Goal: Check status: Check status

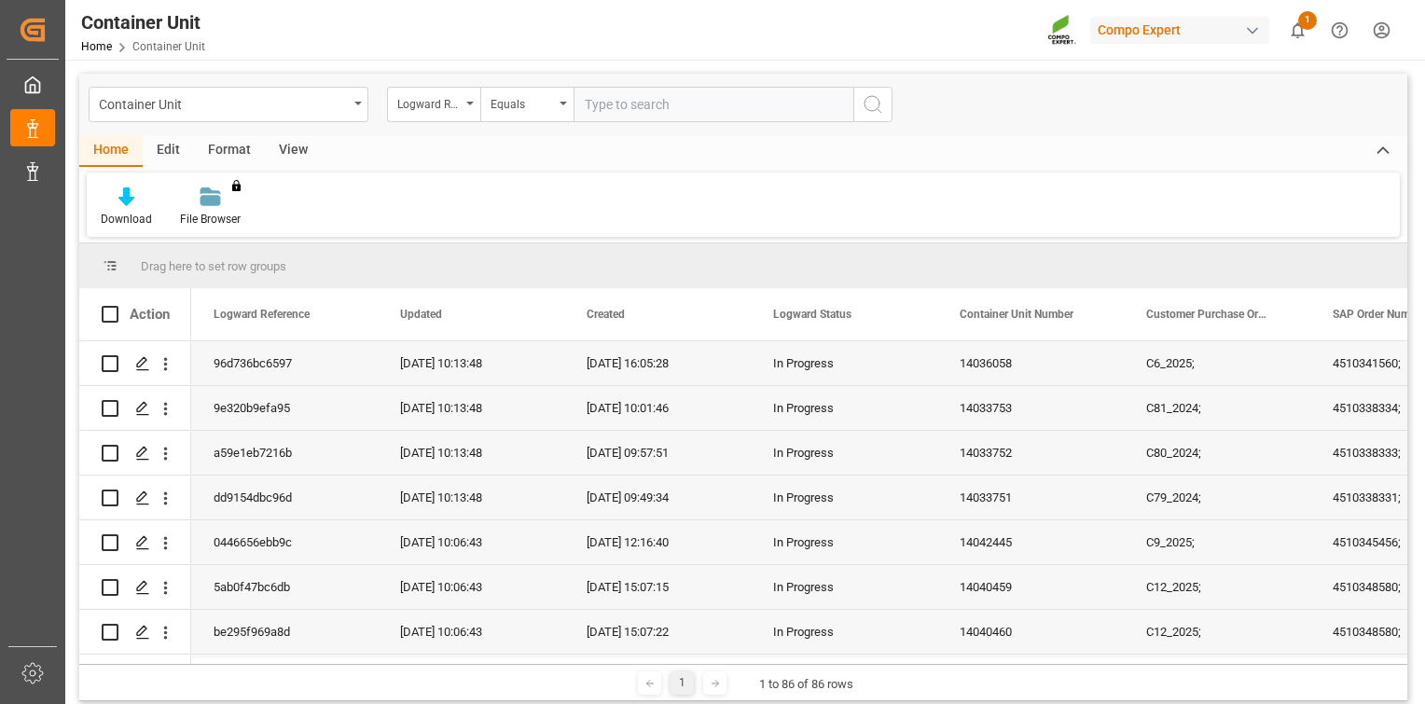
scroll to position [1598, 0]
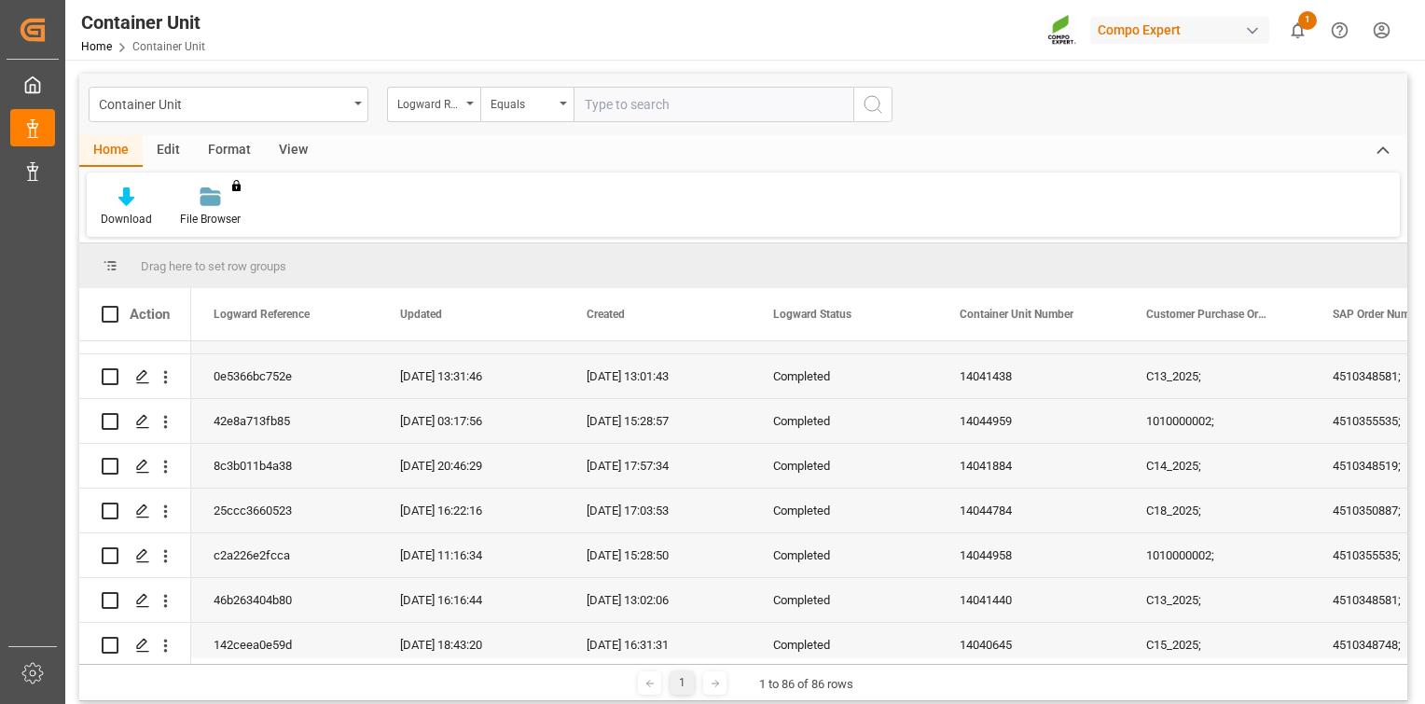
drag, startPoint x: 1401, startPoint y: 471, endPoint x: 1406, endPoint y: 511, distance: 40.5
click at [1406, 511] on div "C8;" at bounding box center [743, 499] width 1328 height 317
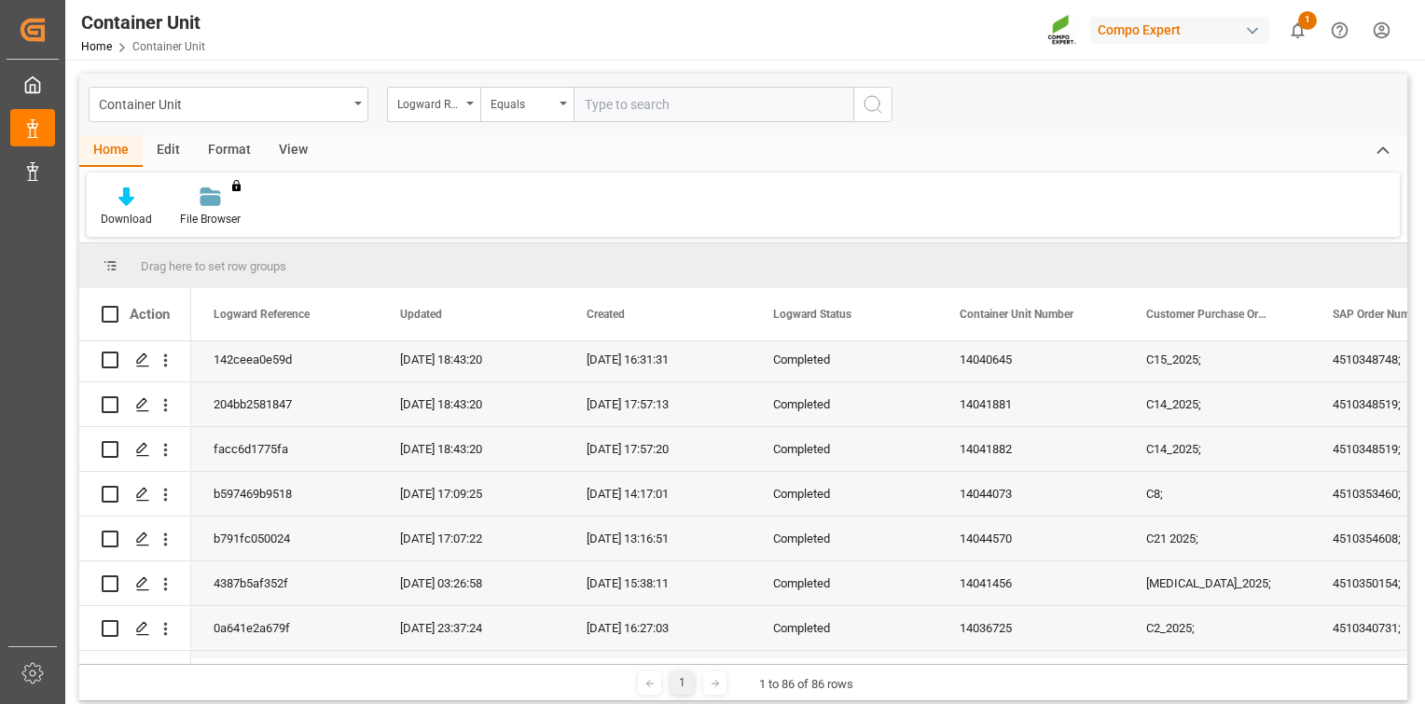
scroll to position [0, 0]
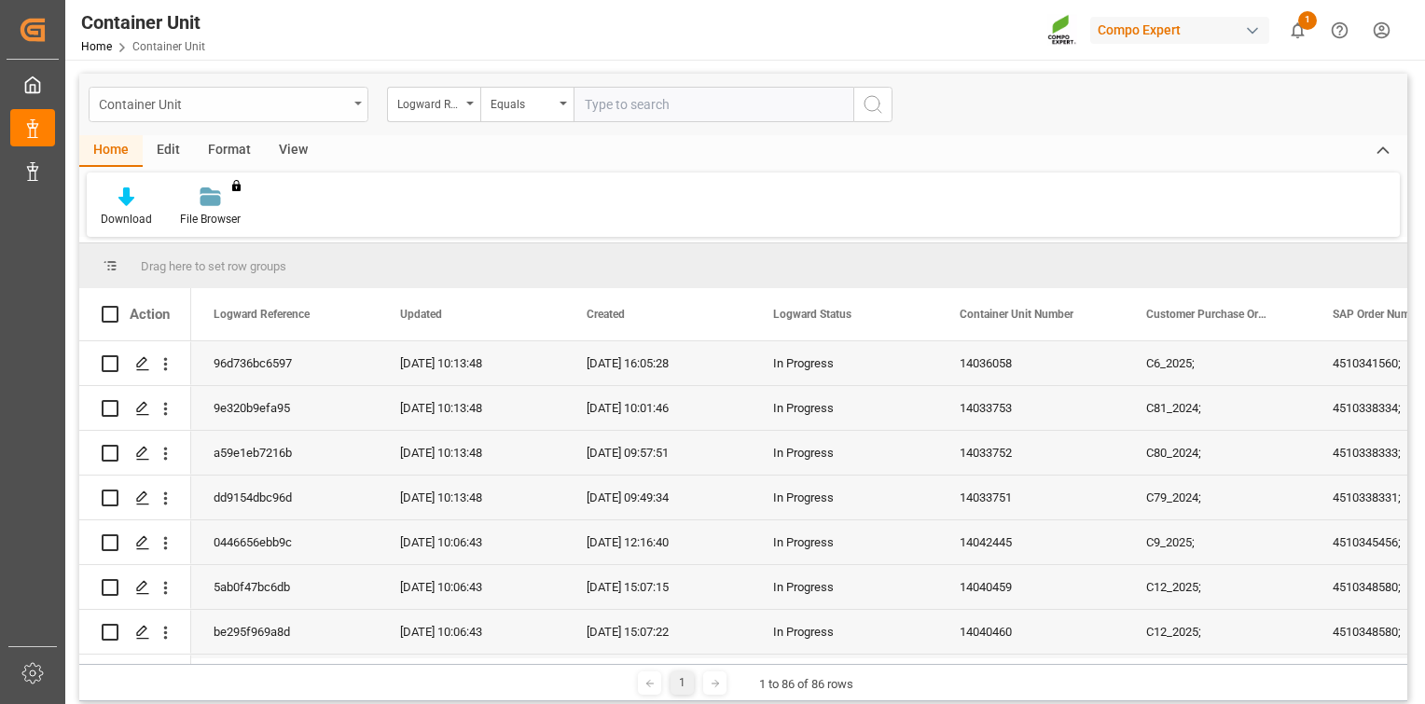
click at [340, 97] on div "Container Unit" at bounding box center [223, 102] width 249 height 23
click at [466, 173] on div "Download File Browser You don't have permission for this feature. Contact admin." at bounding box center [743, 205] width 1313 height 64
click at [296, 155] on div "View" at bounding box center [293, 151] width 57 height 32
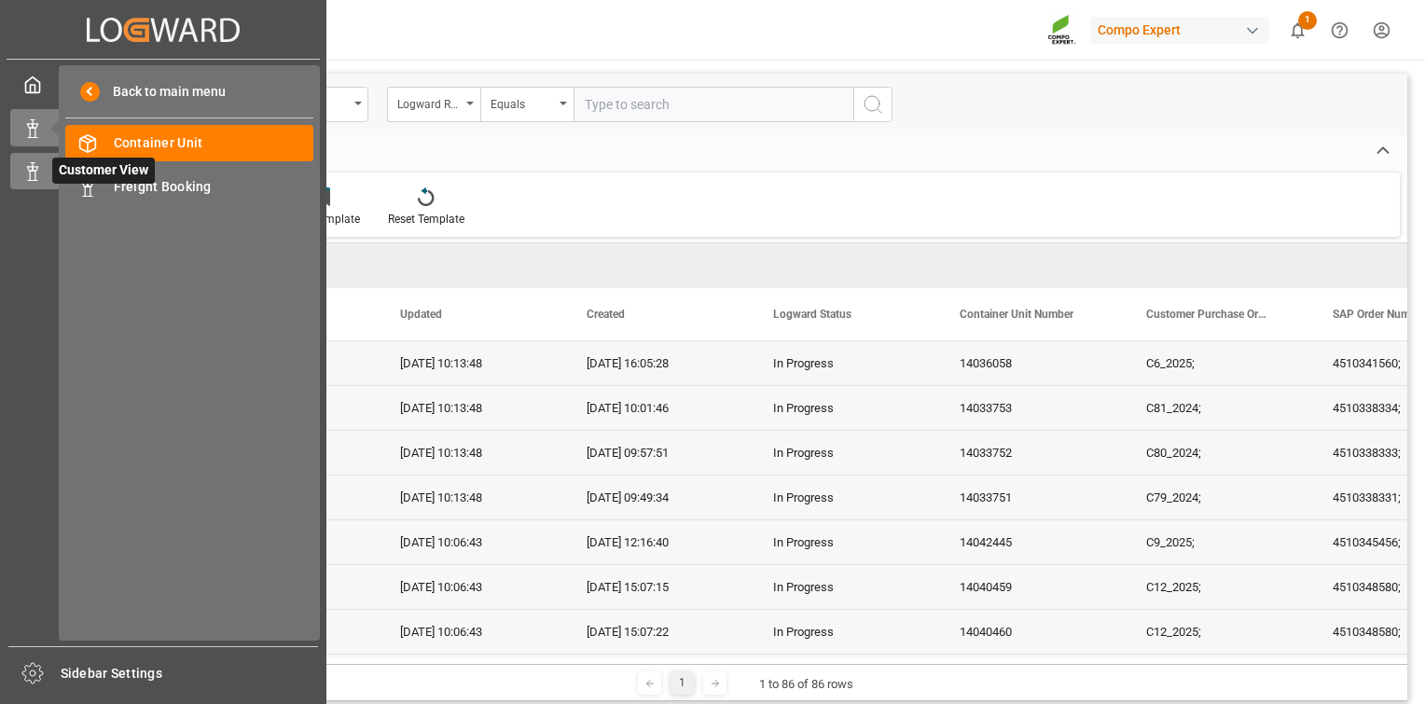
click at [42, 171] on div "Customer View Customer View" at bounding box center [163, 171] width 306 height 36
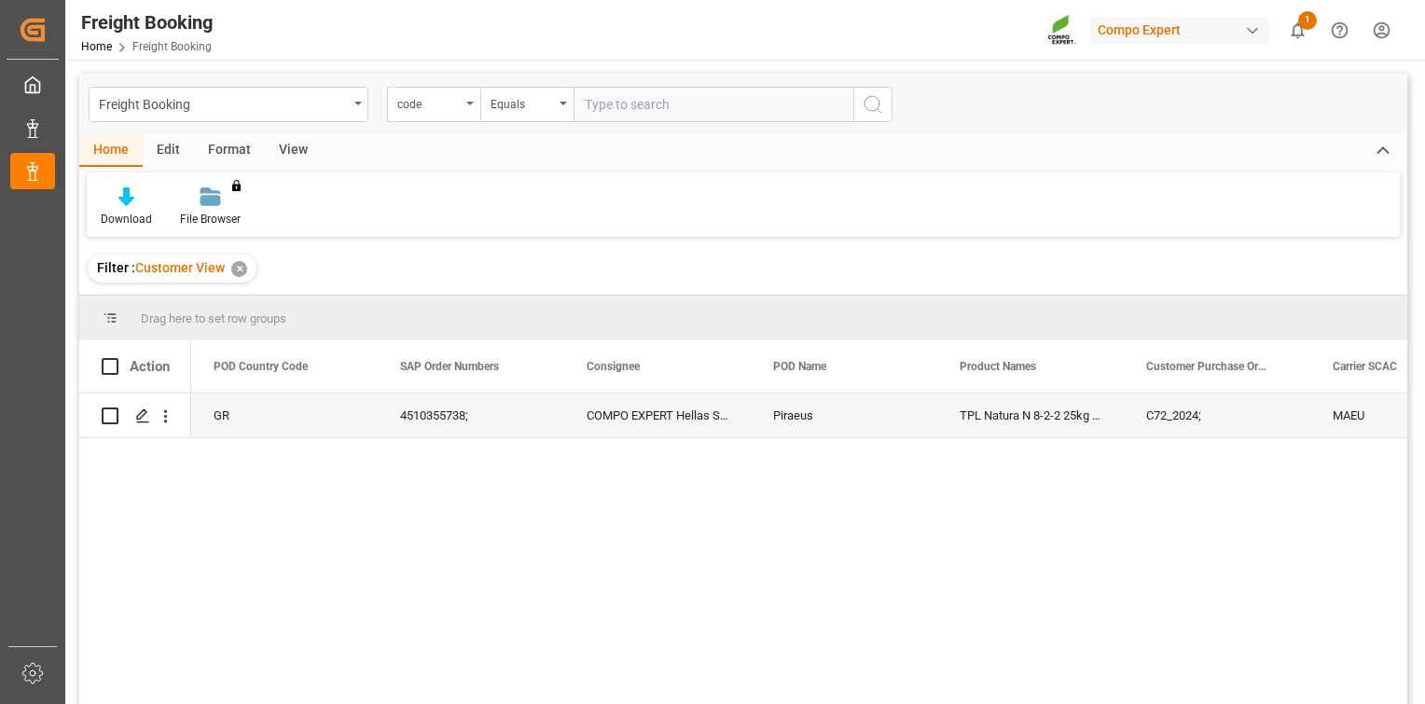
click at [287, 152] on div "View" at bounding box center [293, 151] width 57 height 32
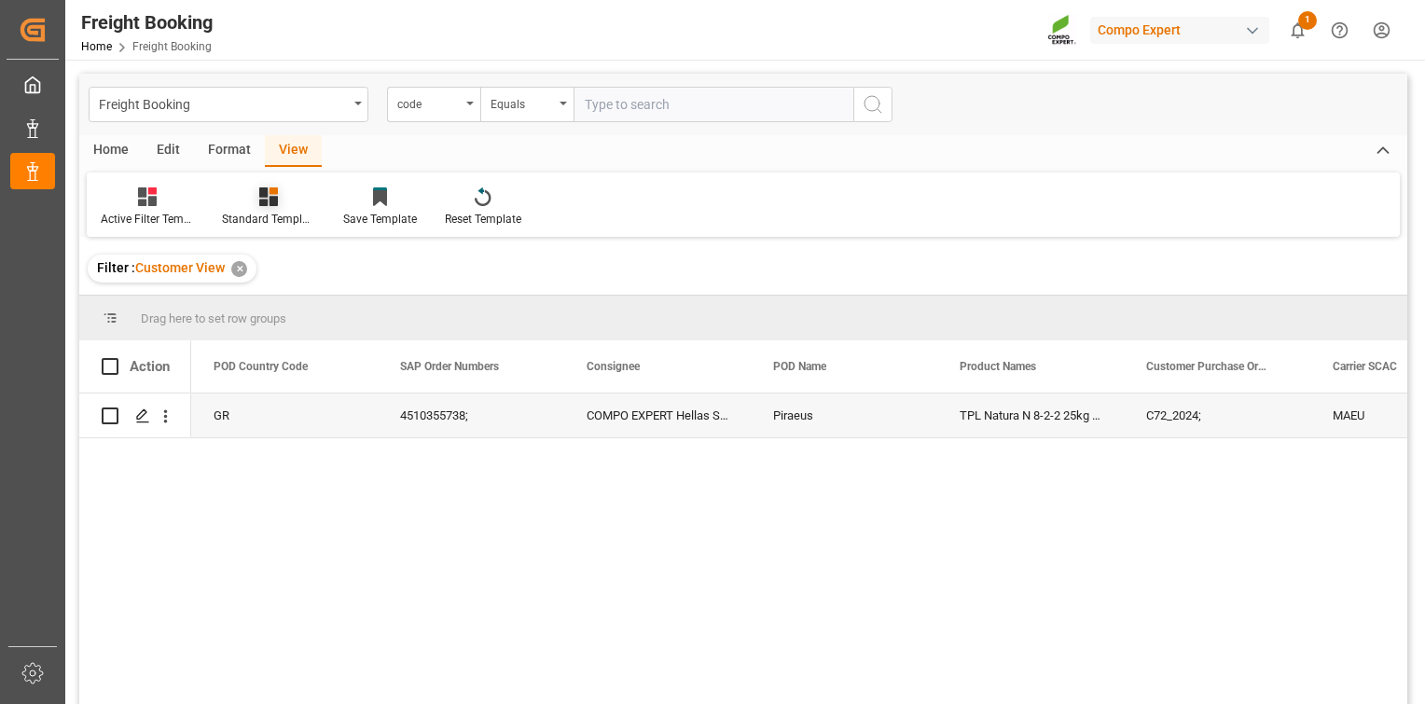
click at [243, 205] on div at bounding box center [268, 196] width 93 height 20
click at [142, 193] on icon at bounding box center [147, 196] width 19 height 19
click at [119, 145] on div "Home" at bounding box center [110, 151] width 63 height 32
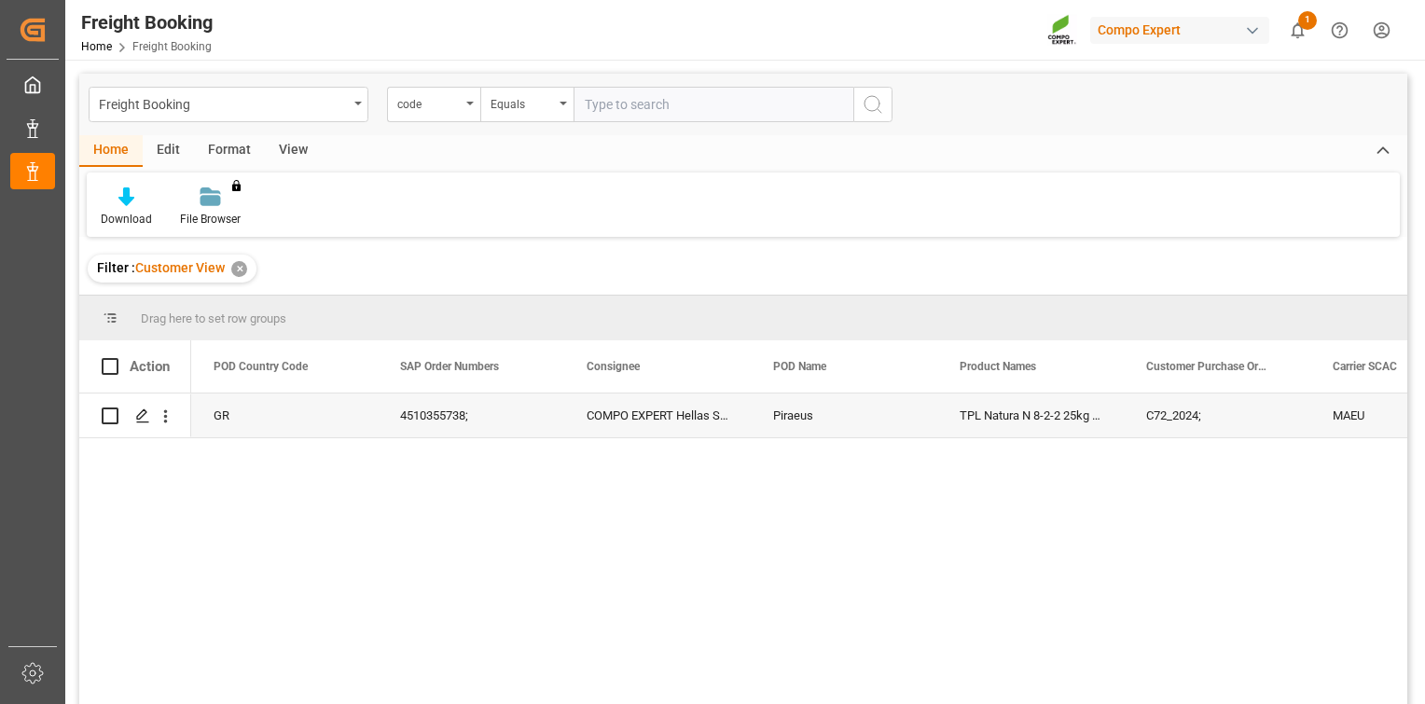
click at [238, 266] on div "✕" at bounding box center [239, 269] width 16 height 16
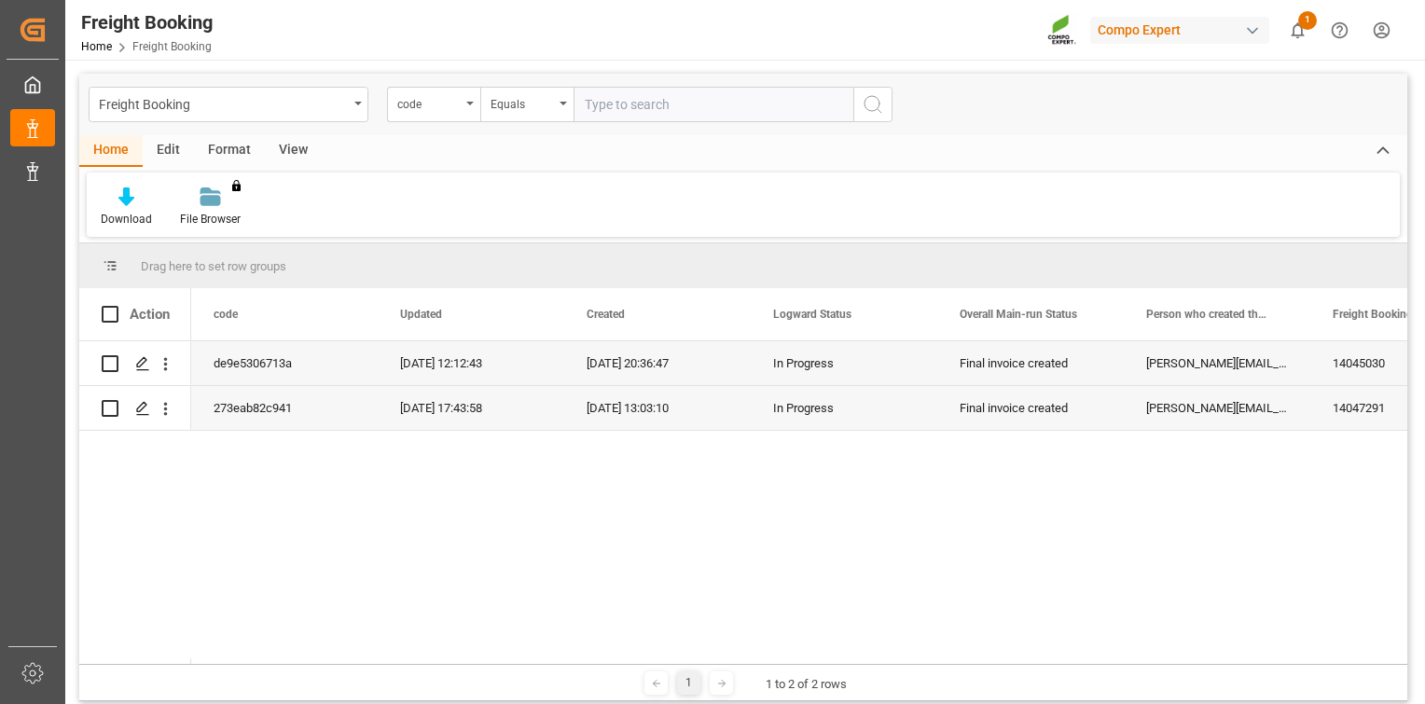
click at [1212, 492] on div "de9e5306713a [DATE] 12:12:43 [DATE] 20:36:47 In Progress Final invoice created …" at bounding box center [799, 502] width 1216 height 323
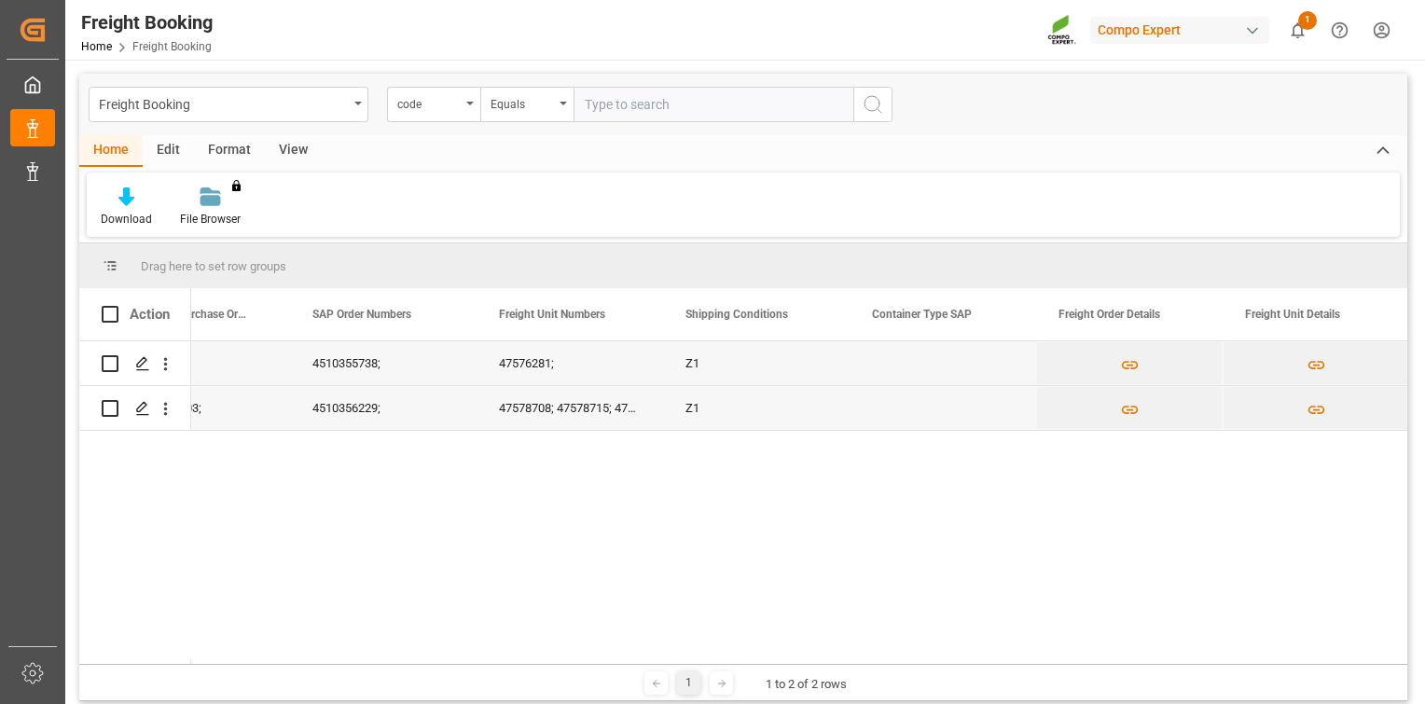
drag, startPoint x: 373, startPoint y: 645, endPoint x: 291, endPoint y: 653, distance: 82.4
click at [291, 653] on div "C72_2024; 4510355738; 47576281; Z1 [DATE] 00:00:00 C1010000003; 4510356229; 475…" at bounding box center [743, 499] width 1328 height 317
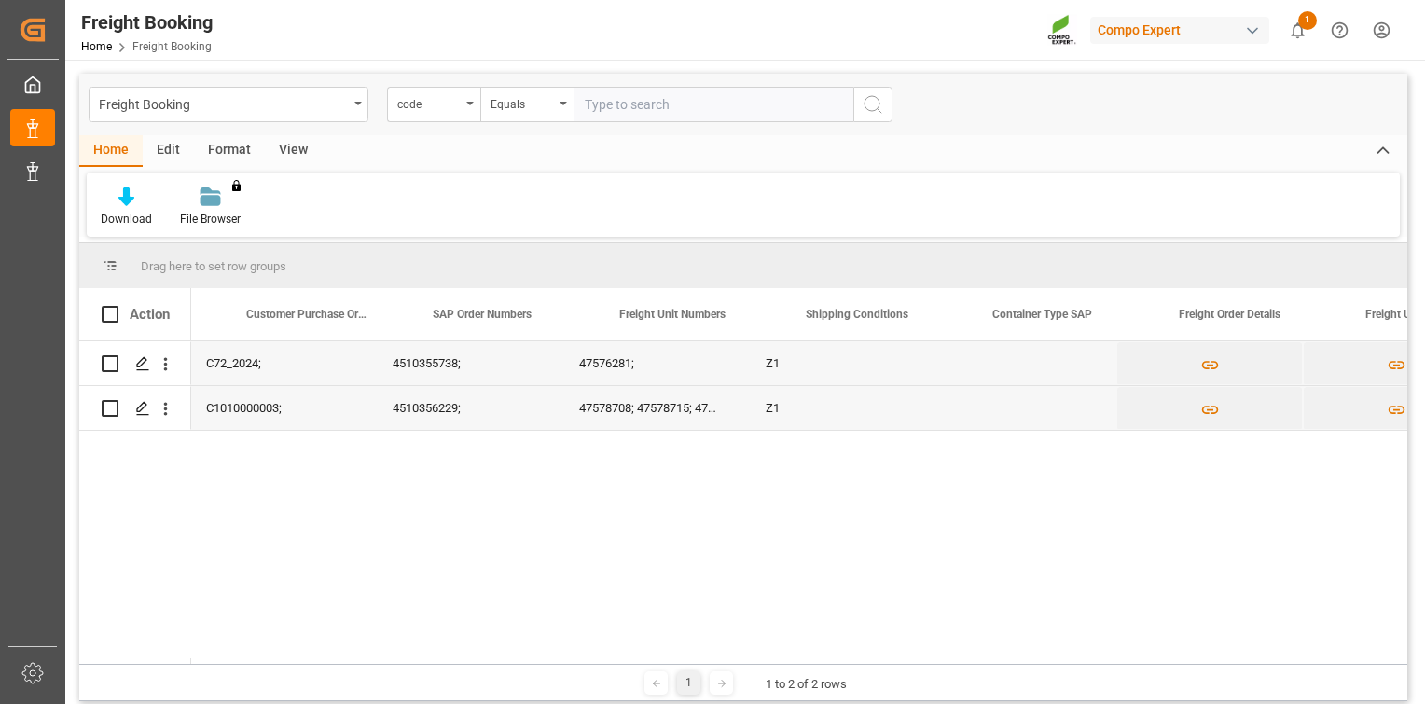
scroll to position [0, 1593]
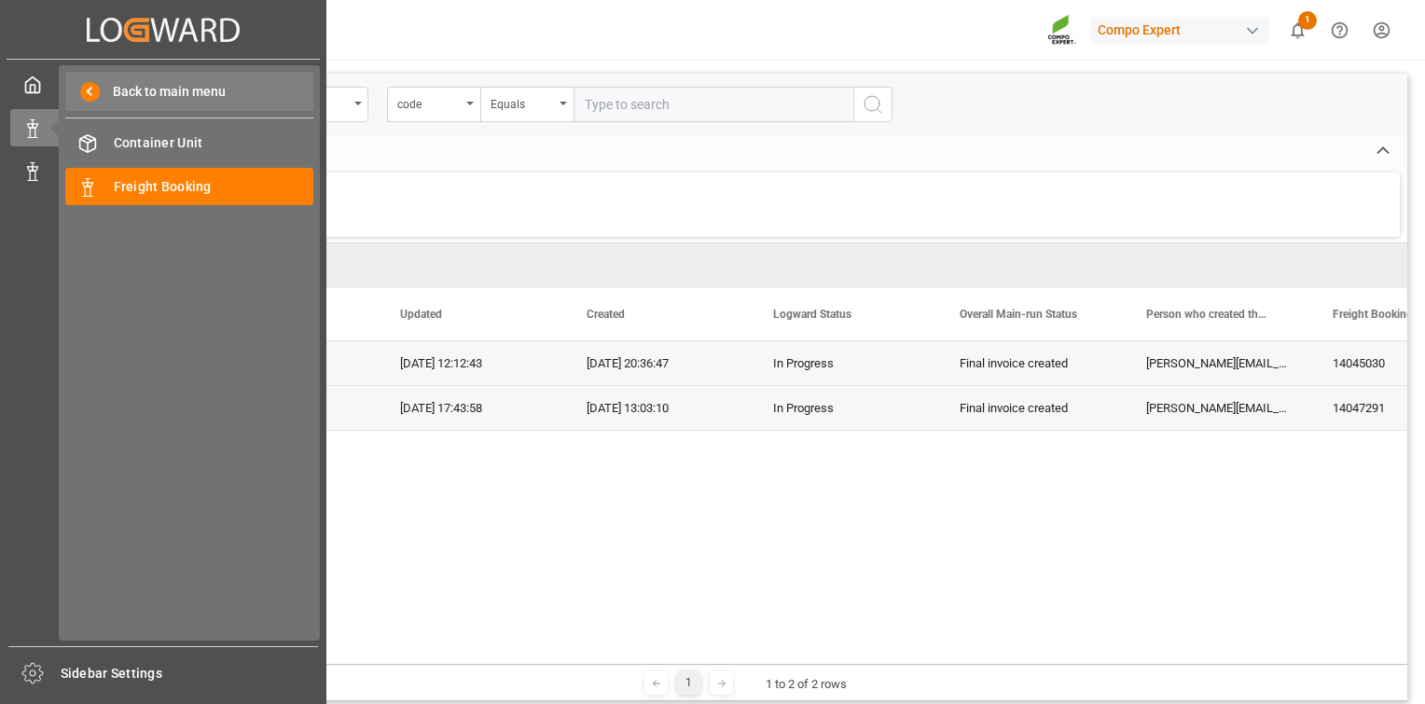
click at [151, 85] on span "Back to main menu" at bounding box center [163, 92] width 126 height 20
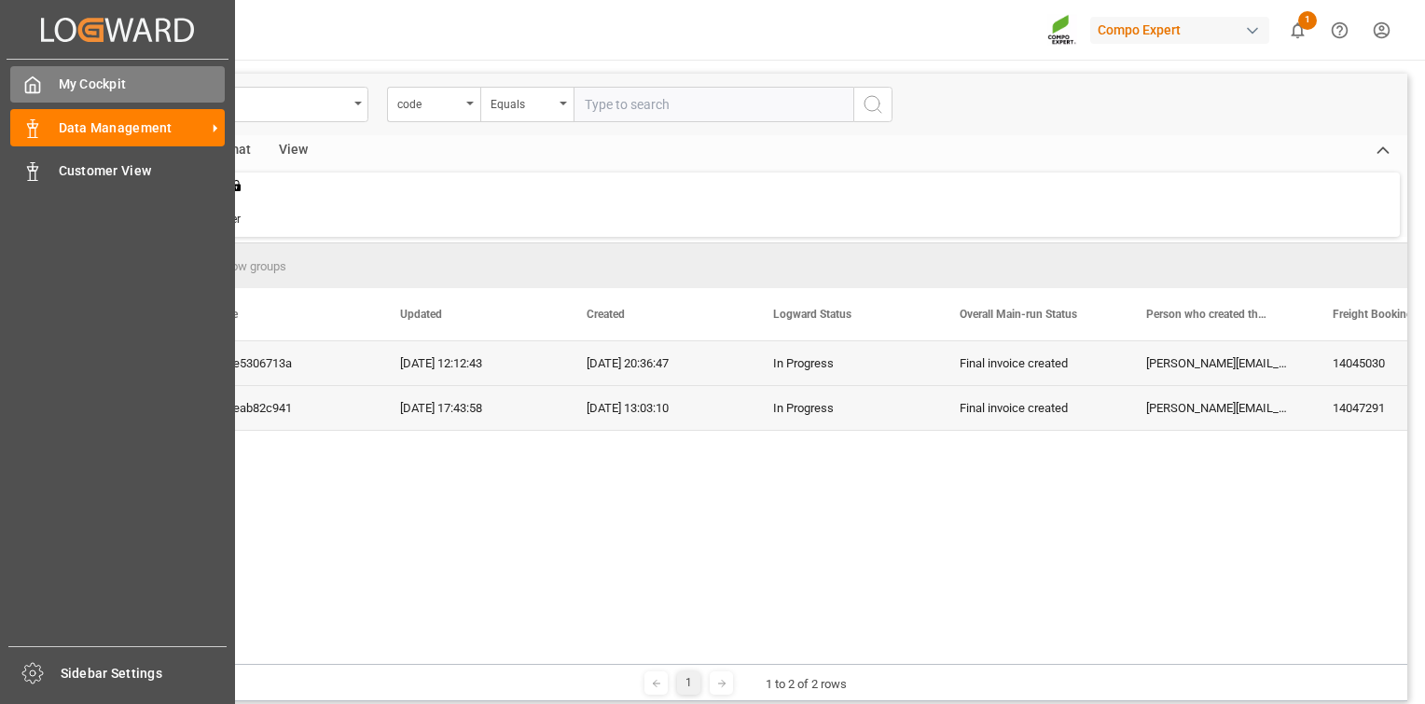
click at [122, 93] on span "My Cockpit" at bounding box center [142, 85] width 167 height 20
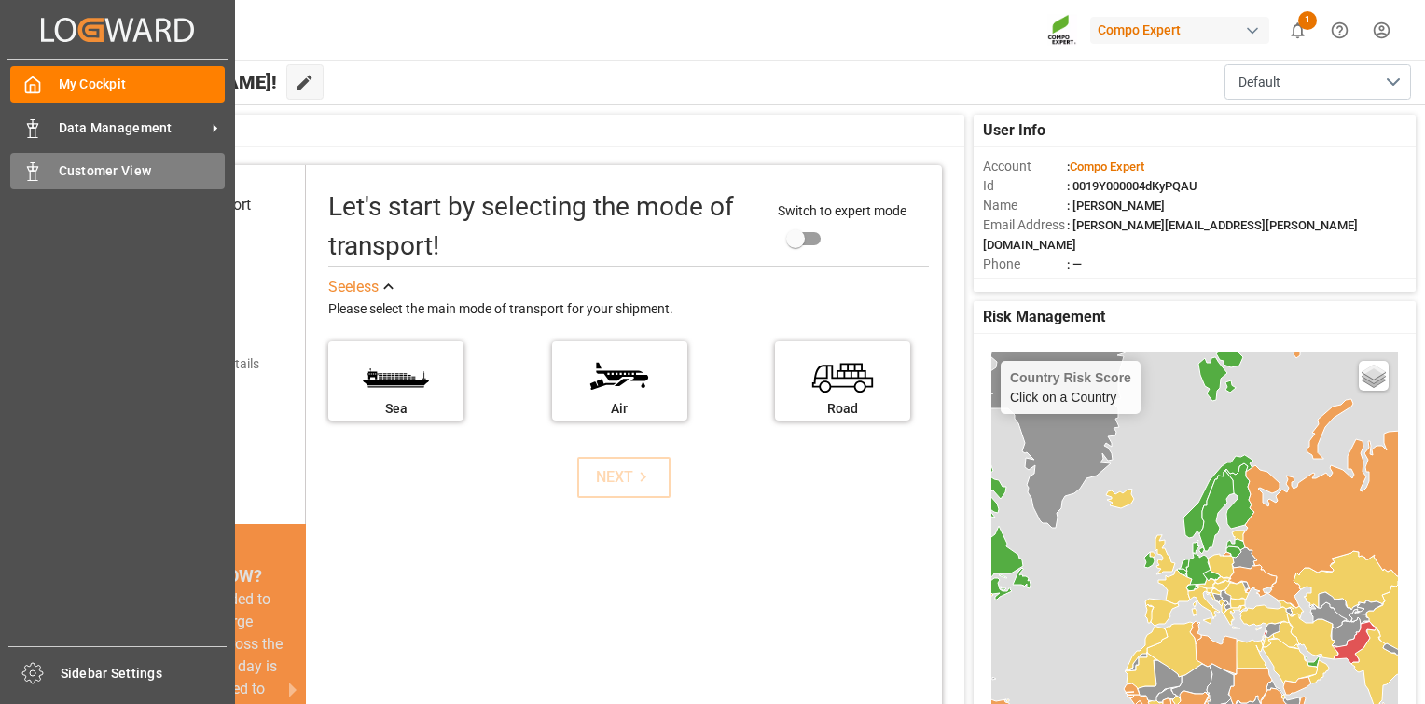
click at [72, 172] on span "Customer View" at bounding box center [142, 171] width 167 height 20
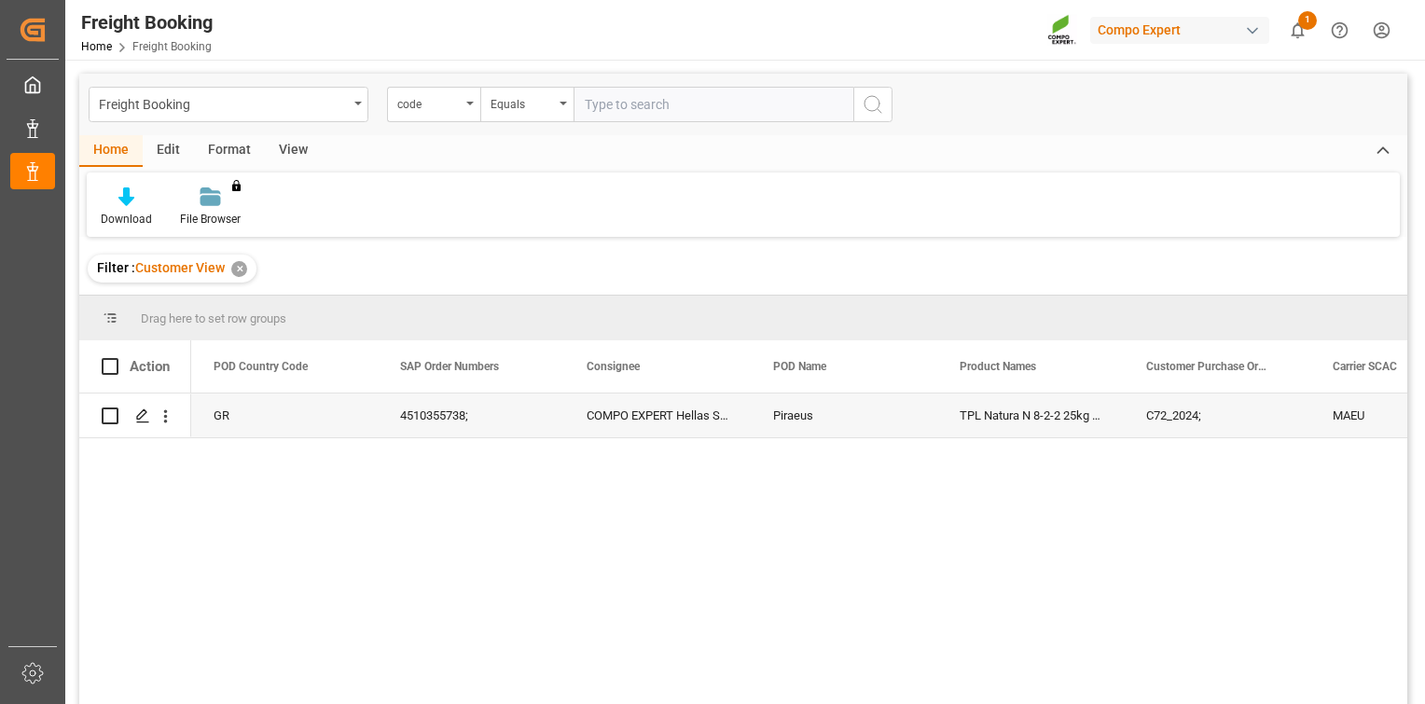
click at [237, 271] on div "✕" at bounding box center [239, 269] width 16 height 16
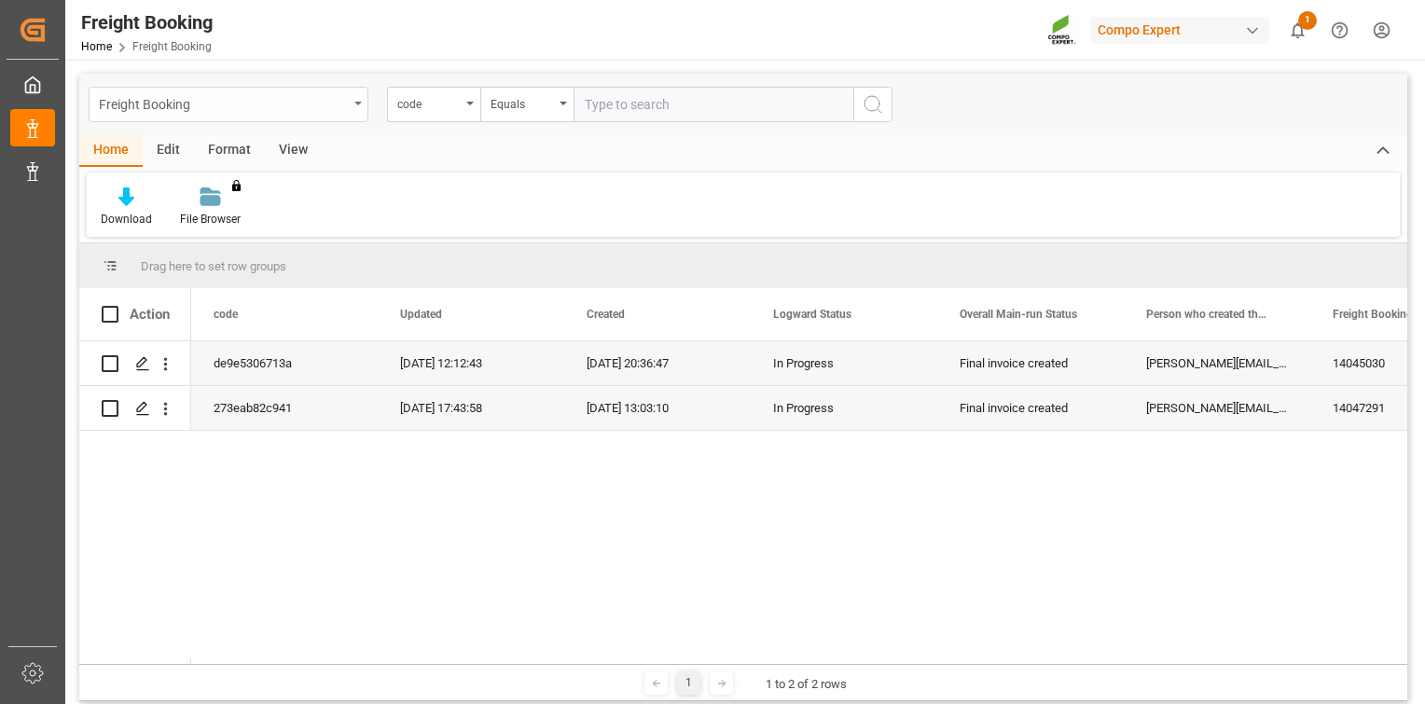
click at [356, 92] on div "Freight Booking" at bounding box center [229, 104] width 280 height 35
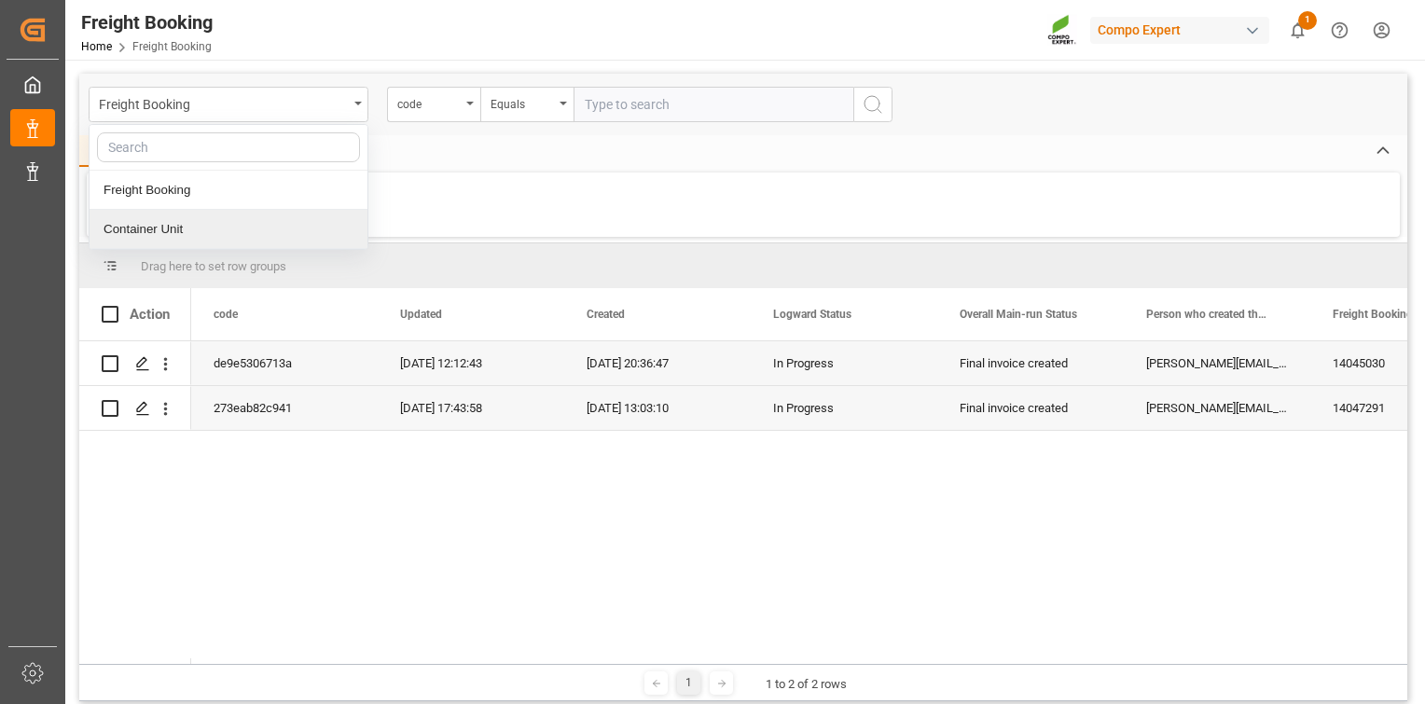
click at [278, 228] on div "Container Unit" at bounding box center [229, 229] width 278 height 39
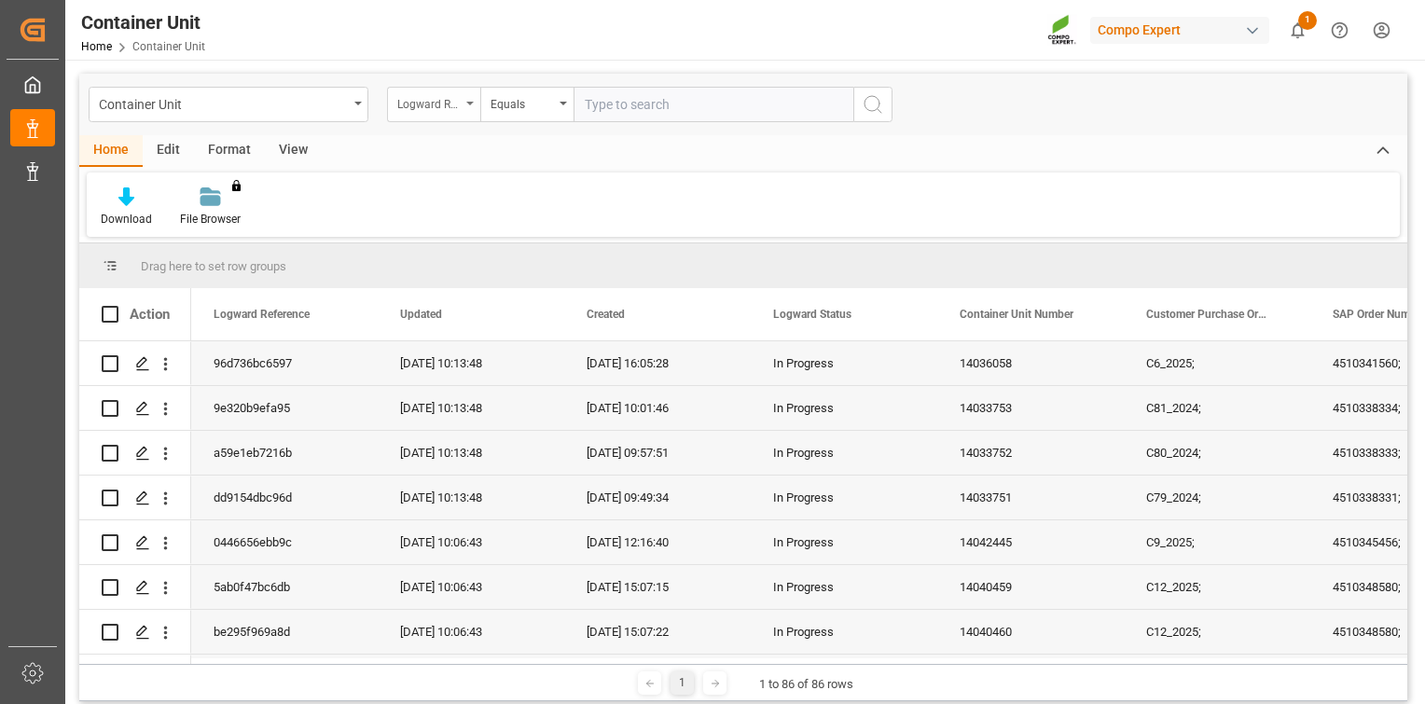
click at [462, 104] on div "Logward Reference" at bounding box center [433, 104] width 93 height 35
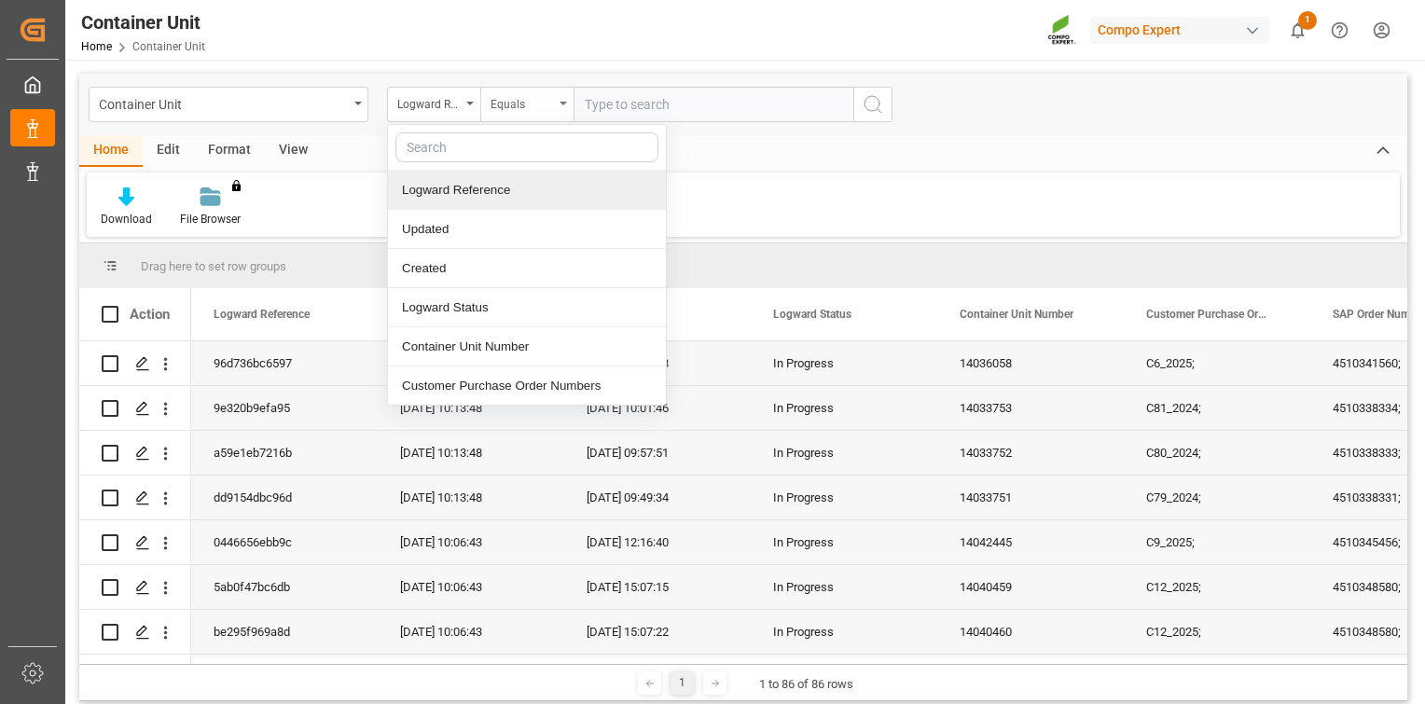
click at [545, 104] on div "Equals" at bounding box center [521, 101] width 63 height 21
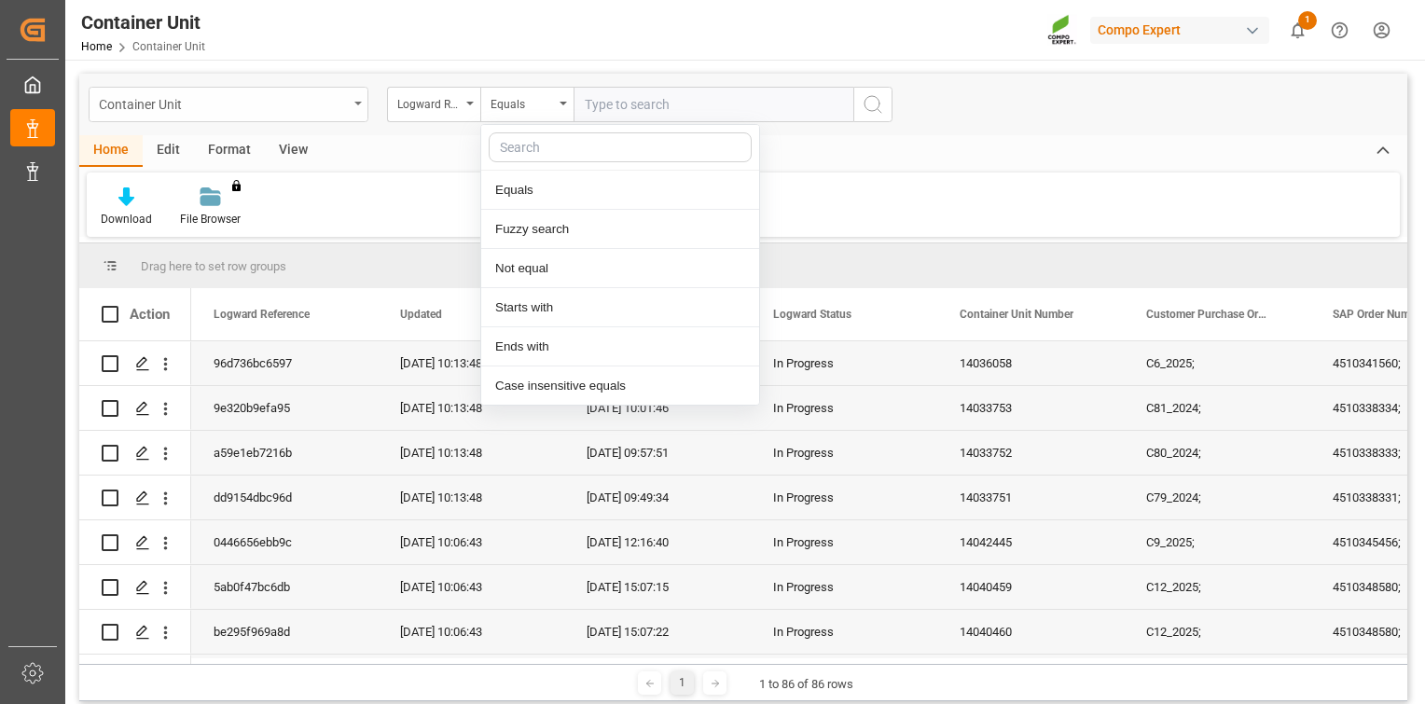
click at [359, 104] on icon "open menu" at bounding box center [357, 104] width 7 height 4
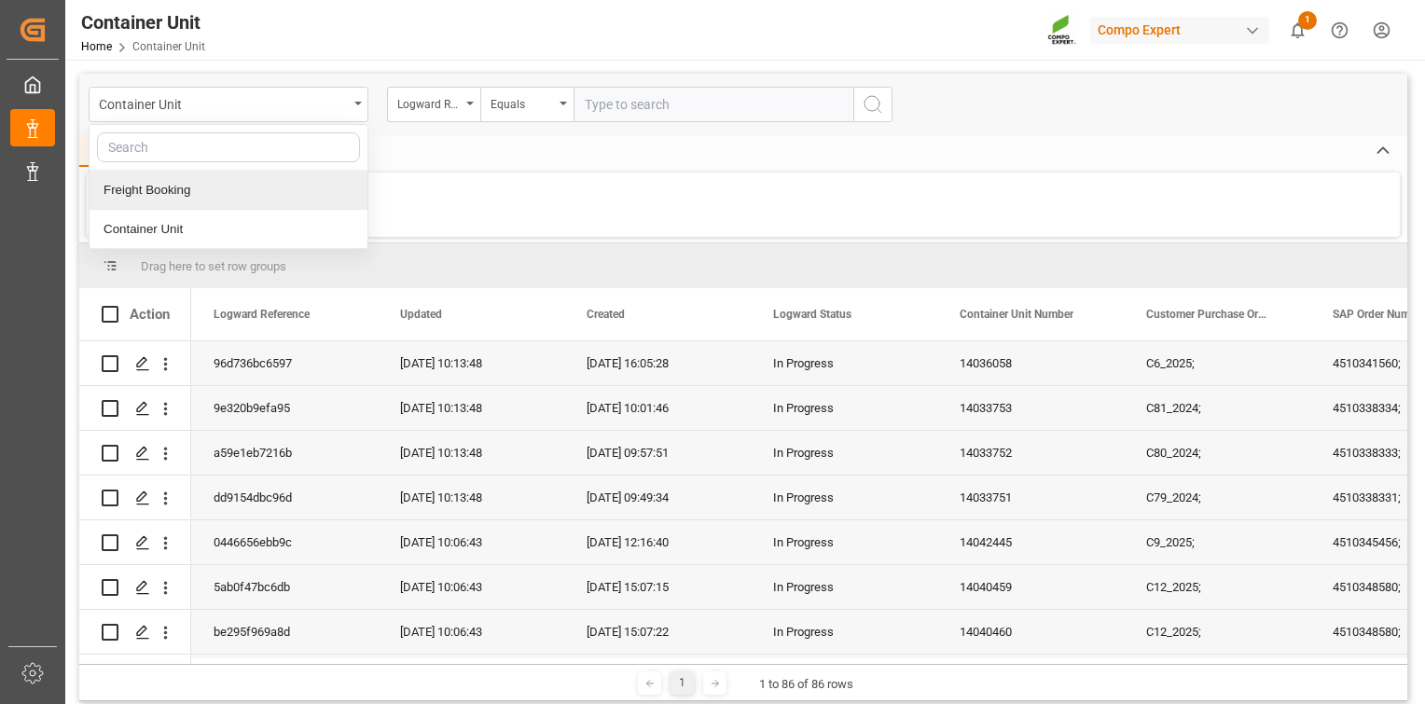
click at [252, 192] on div "Freight Booking" at bounding box center [229, 190] width 278 height 39
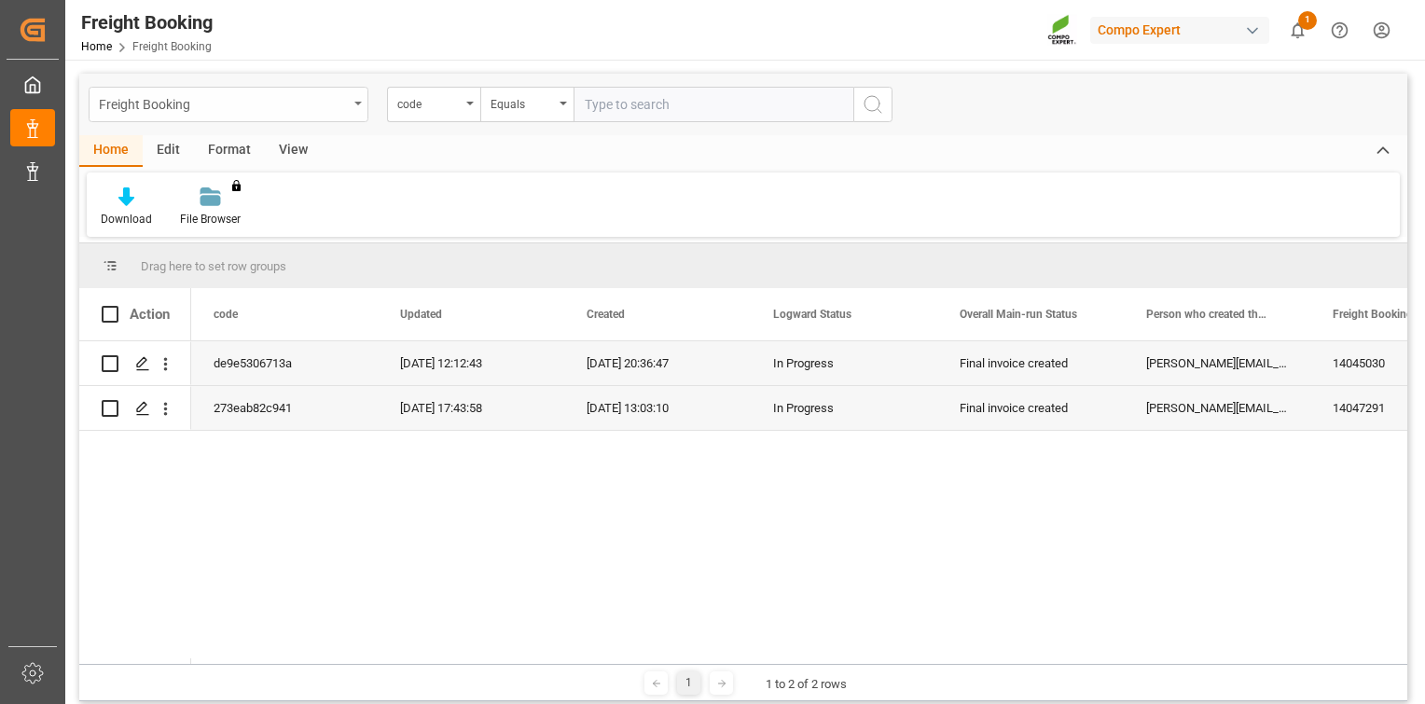
click at [327, 108] on div "Freight Booking" at bounding box center [223, 102] width 249 height 23
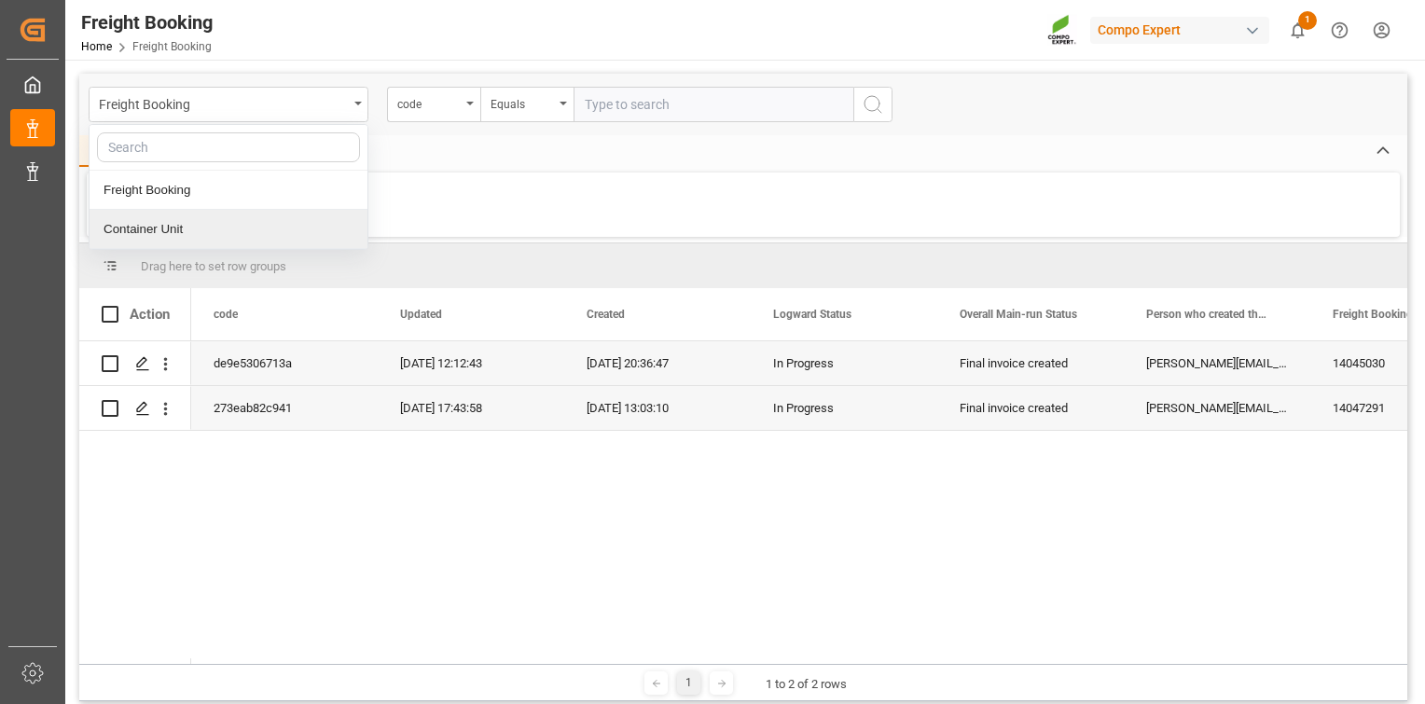
click at [188, 229] on div "Container Unit" at bounding box center [229, 229] width 278 height 39
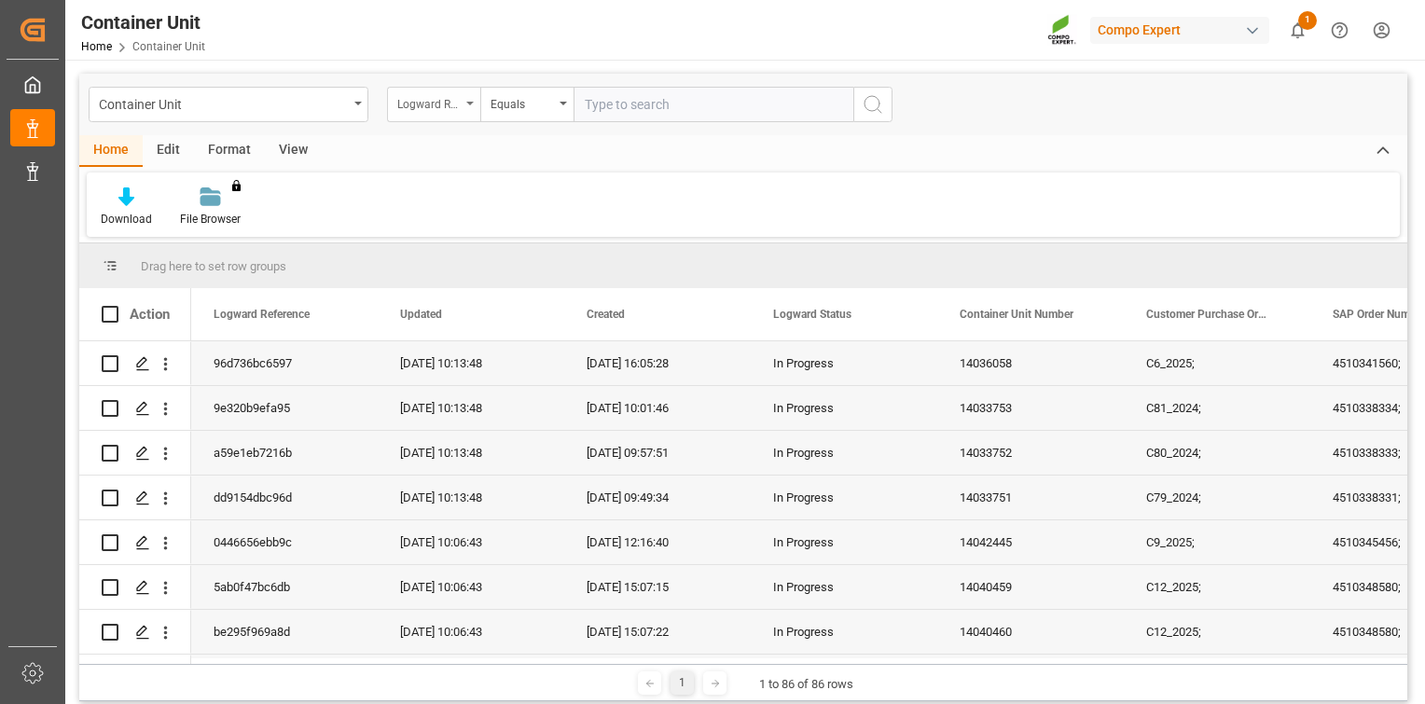
click at [451, 101] on div "Logward Reference" at bounding box center [428, 101] width 63 height 21
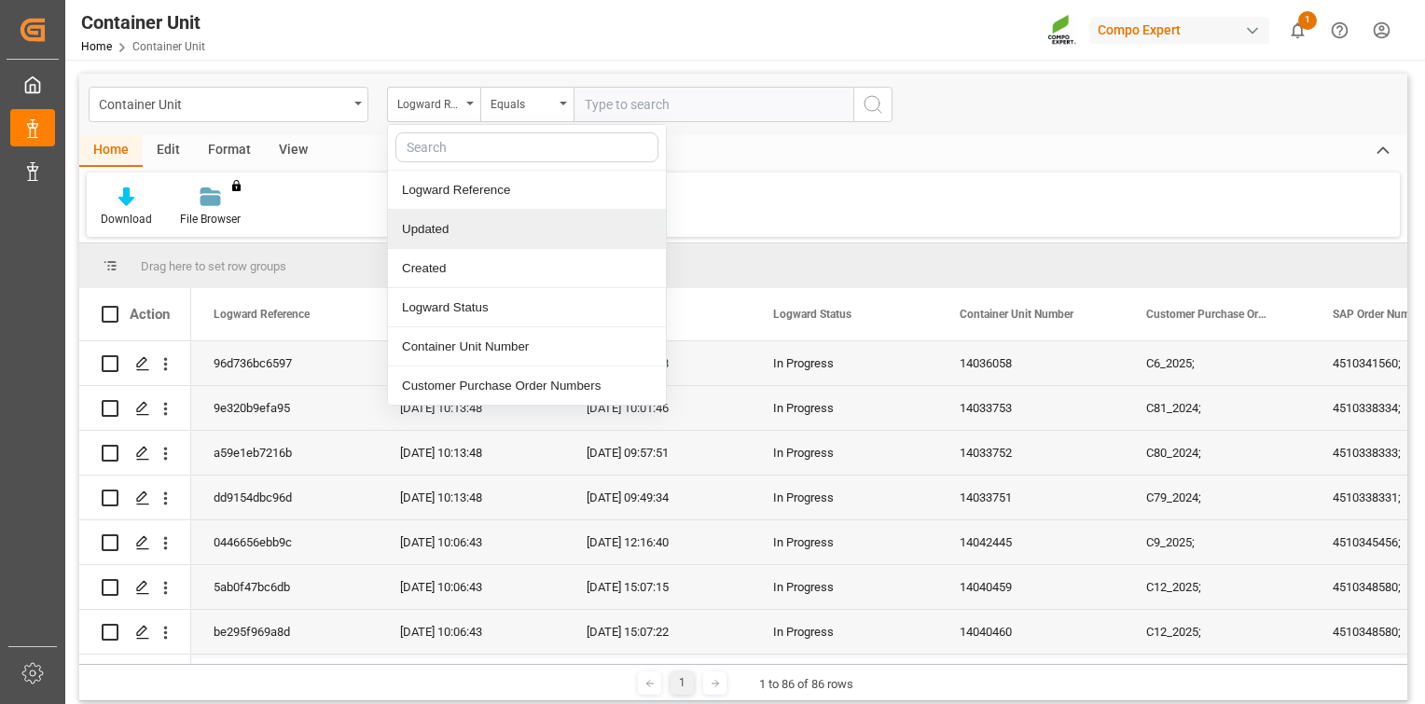
click at [1096, 208] on div "Download File Browser You don't have permission for this feature. Contact admin." at bounding box center [743, 205] width 1313 height 64
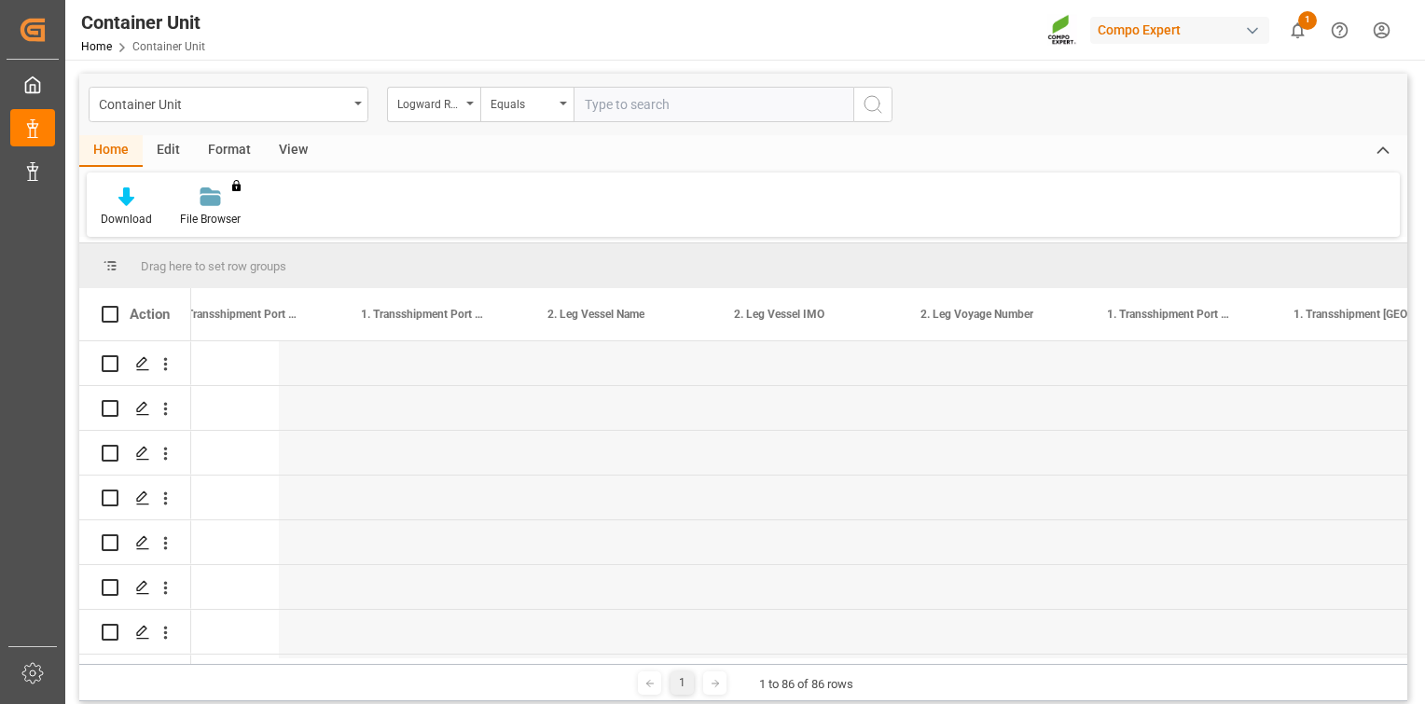
scroll to position [0, 15891]
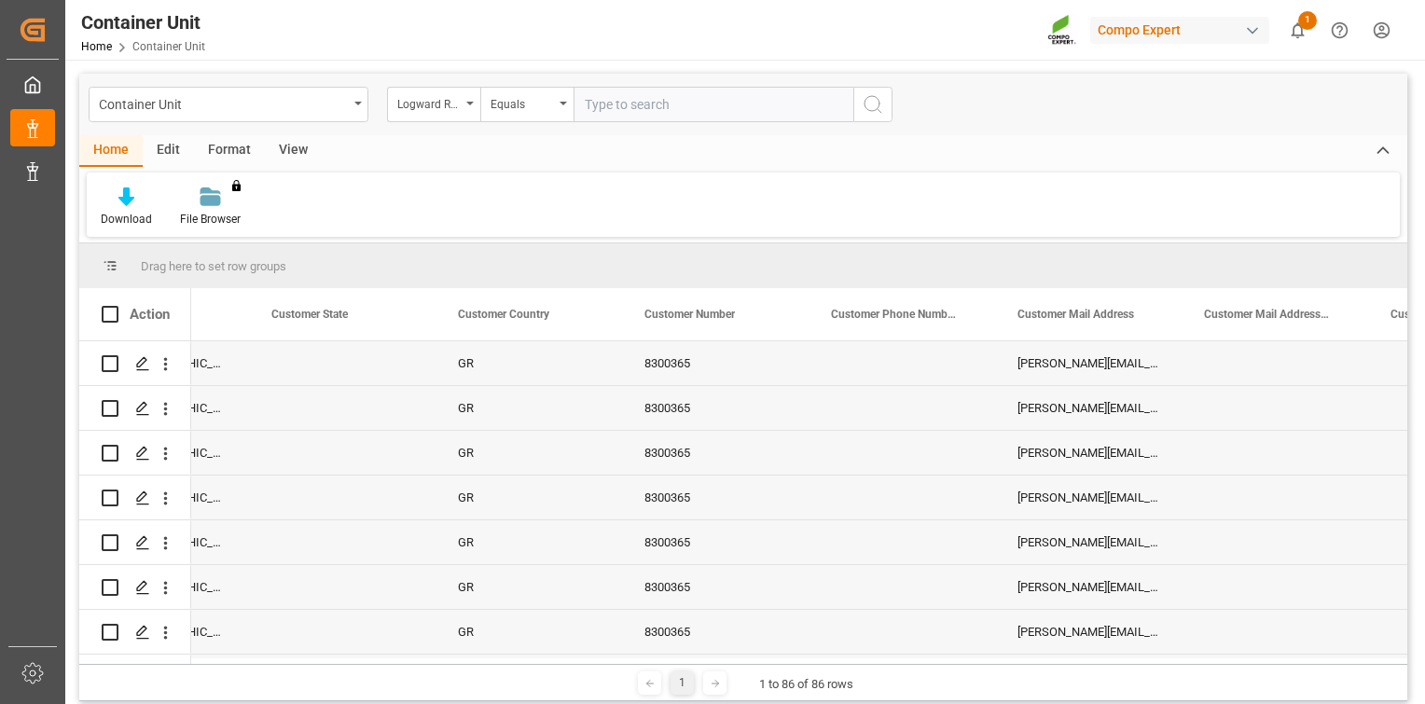
click at [959, 650] on div "Press SPACE to select this row." at bounding box center [901, 632] width 186 height 44
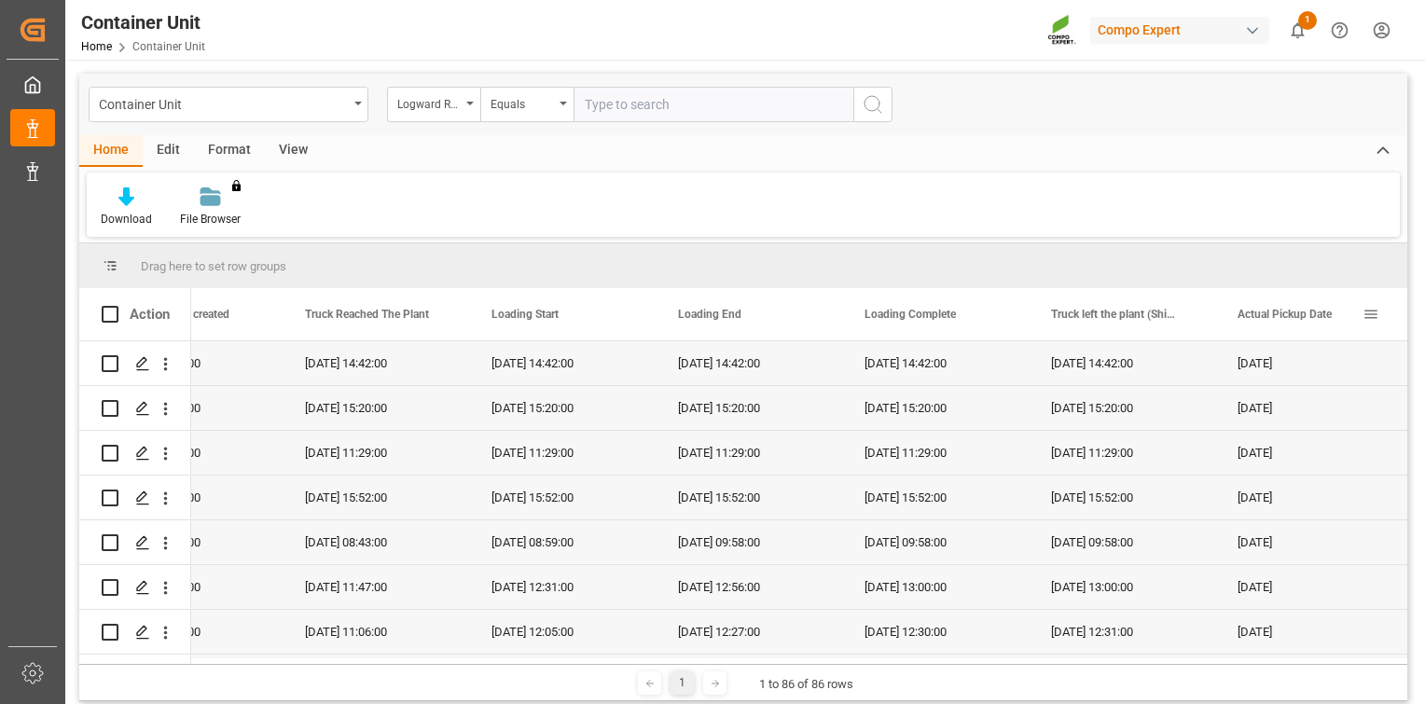
click at [1374, 317] on span at bounding box center [1370, 314] width 17 height 17
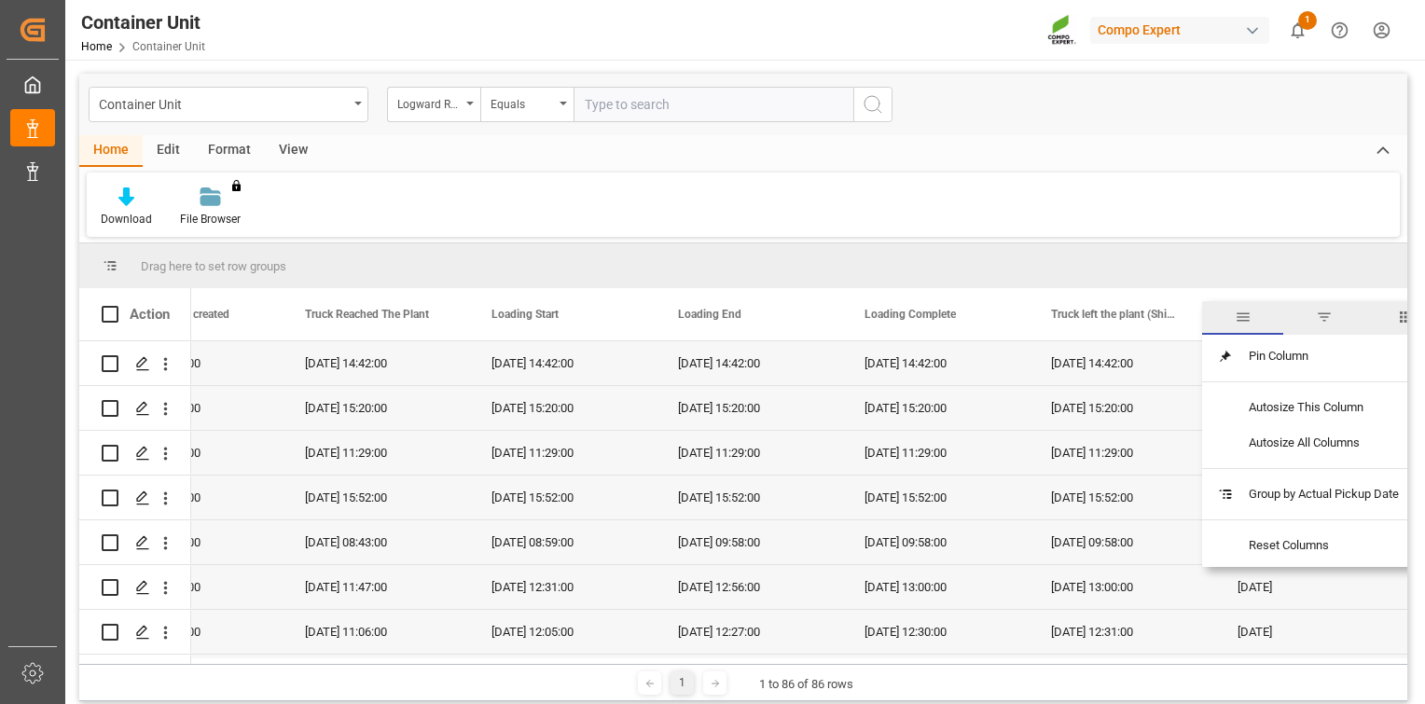
click at [1093, 194] on div "Download File Browser You don't have permission for this feature. Contact admin." at bounding box center [743, 205] width 1313 height 64
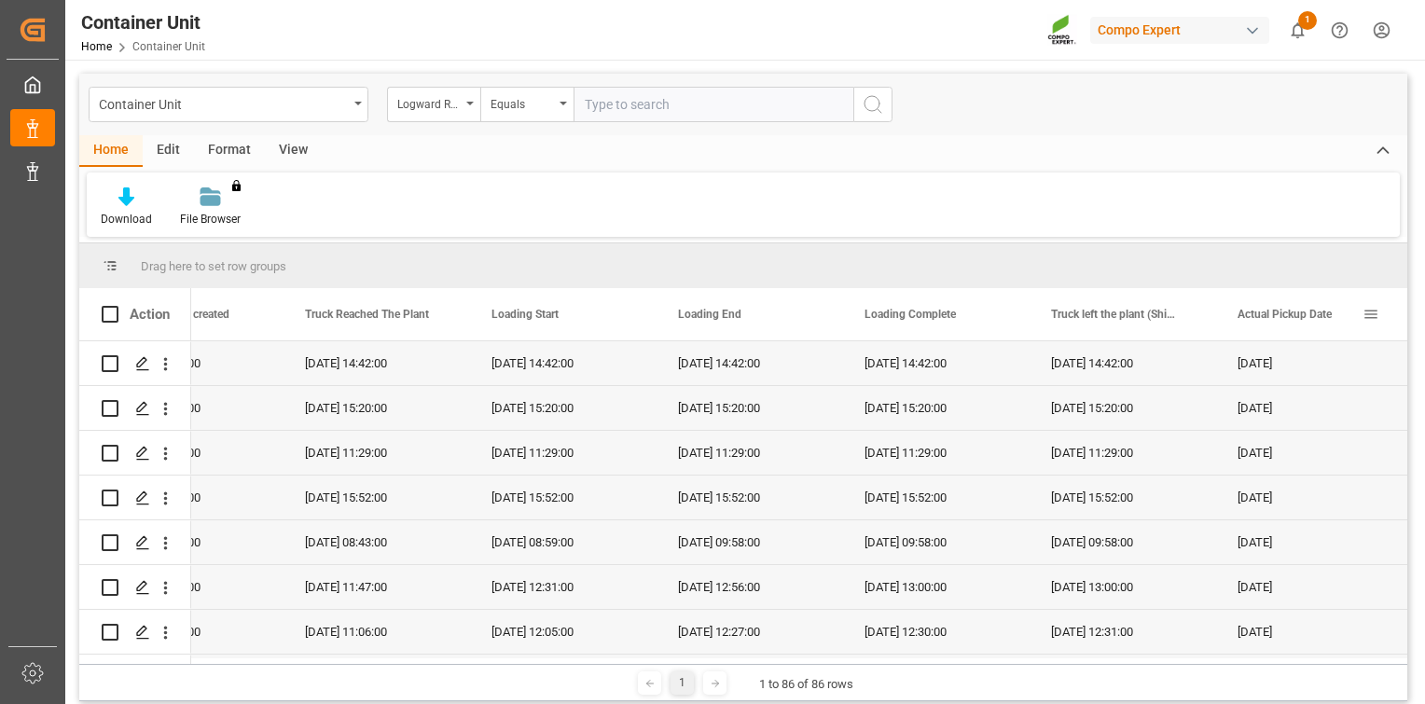
click at [1376, 311] on span at bounding box center [1370, 314] width 17 height 17
click at [1119, 276] on div "Drag here to set row groups" at bounding box center [743, 265] width 1328 height 45
click at [1379, 313] on div "Actual Pickup Date" at bounding box center [1308, 314] width 186 height 52
click at [1372, 317] on span at bounding box center [1370, 314] width 17 height 17
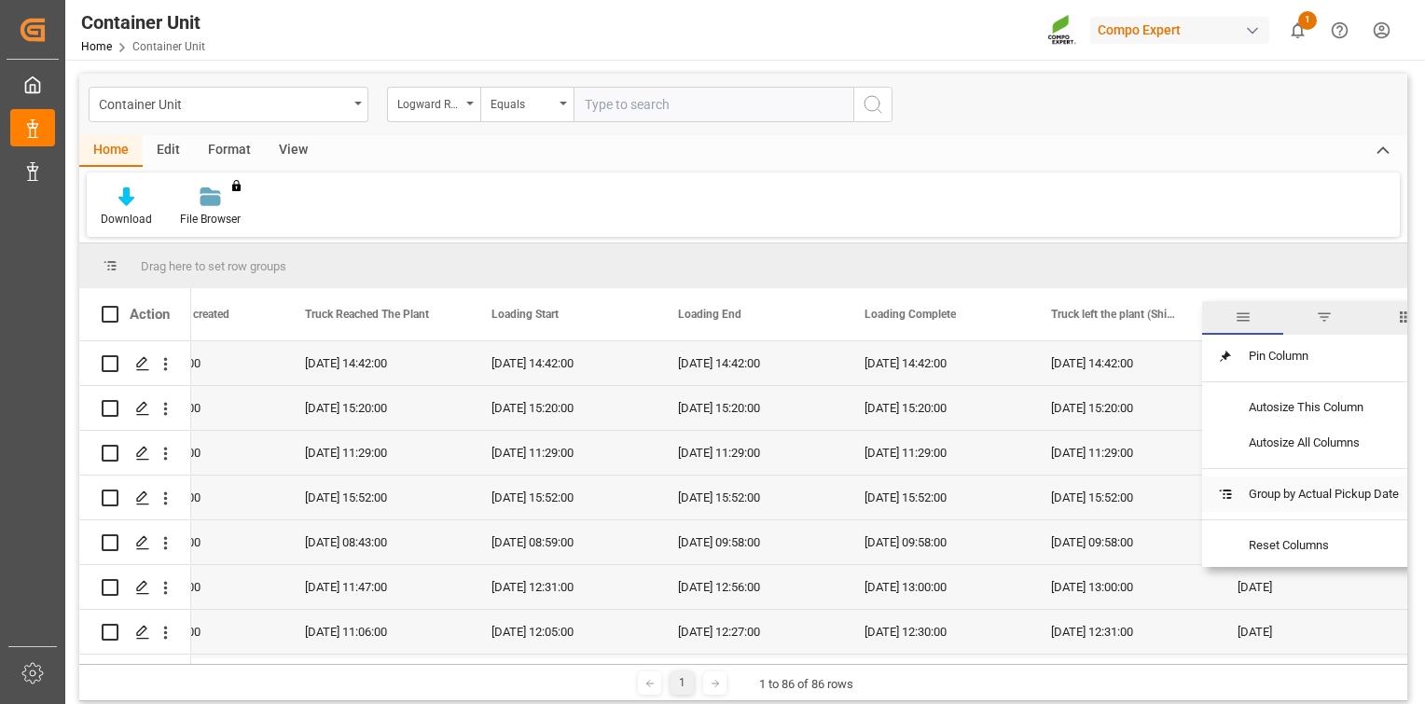
click at [1313, 500] on span "Group by Actual Pickup Date" at bounding box center [1324, 493] width 180 height 35
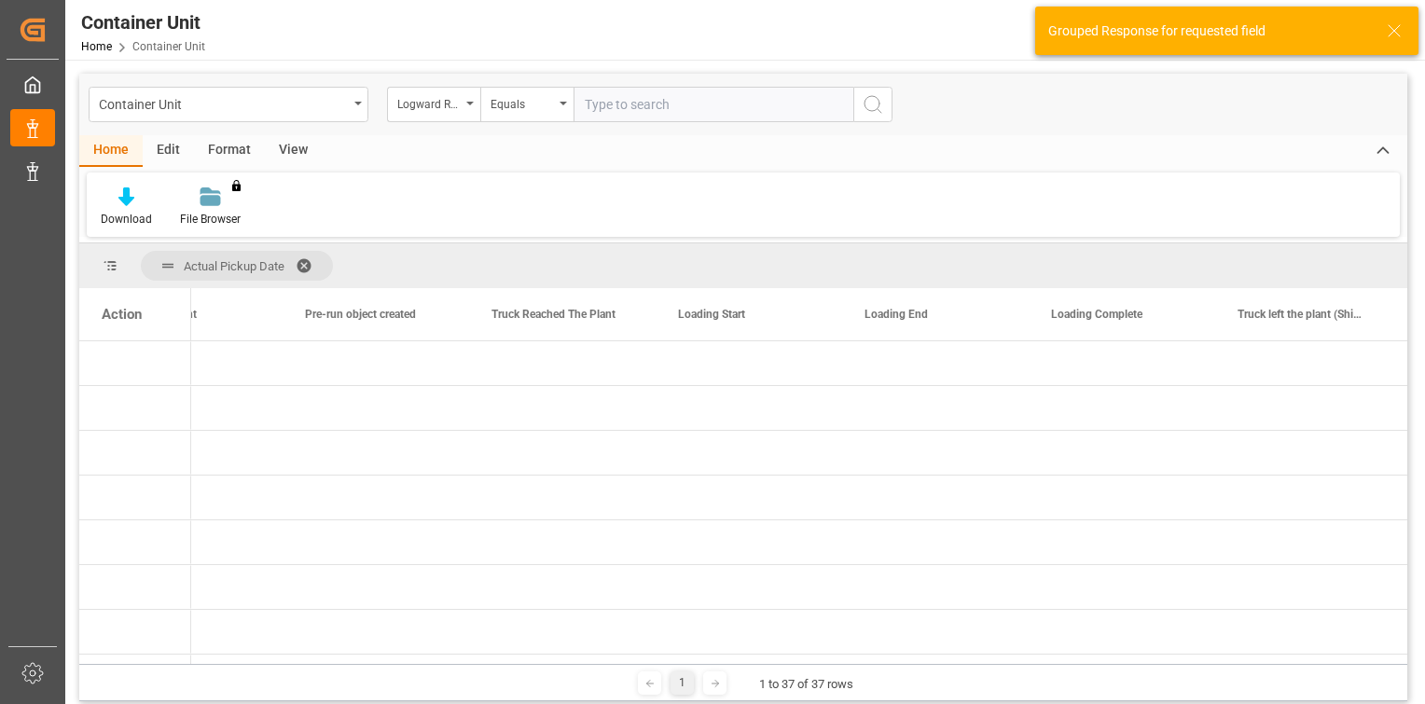
click at [1380, 25] on div "Grouped Response for requested field" at bounding box center [1215, 31] width 335 height 20
click at [1395, 31] on icon at bounding box center [1394, 31] width 22 height 22
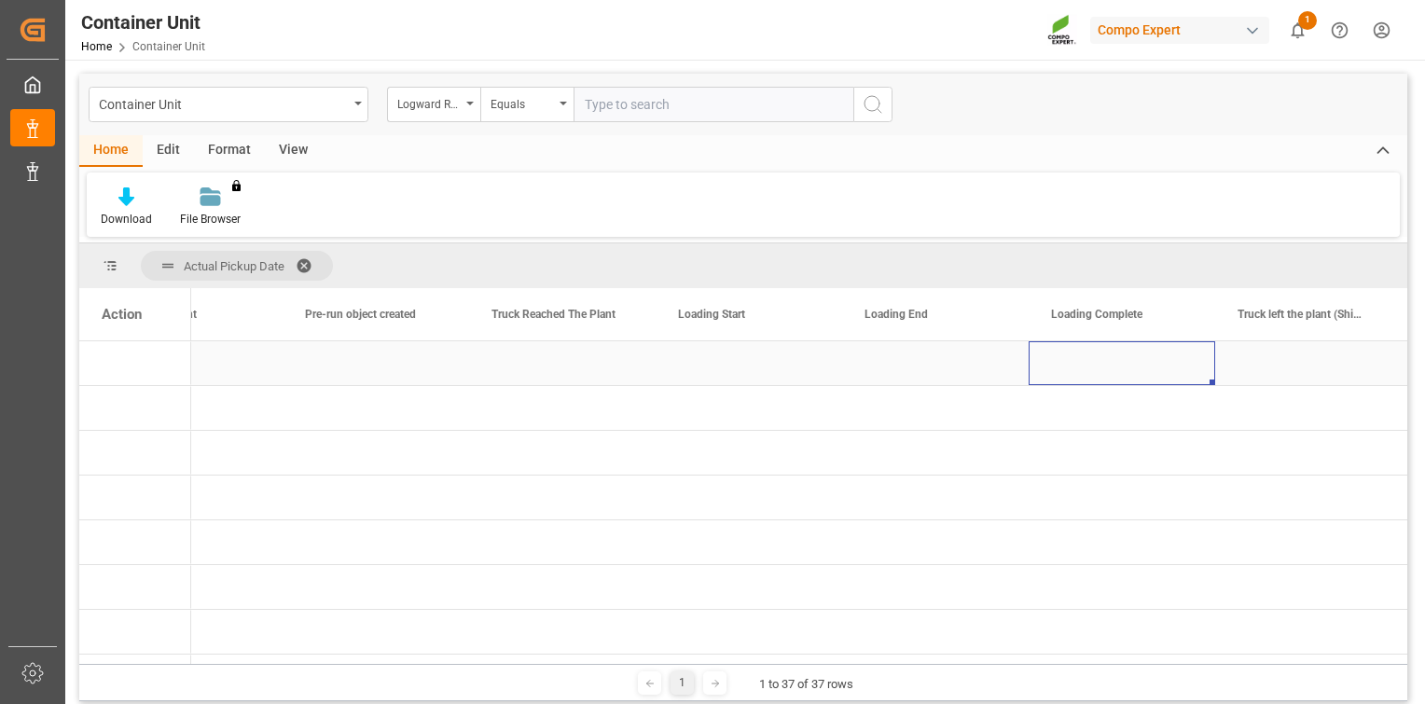
click at [1141, 347] on div "Press SPACE to select this row." at bounding box center [1121, 363] width 186 height 44
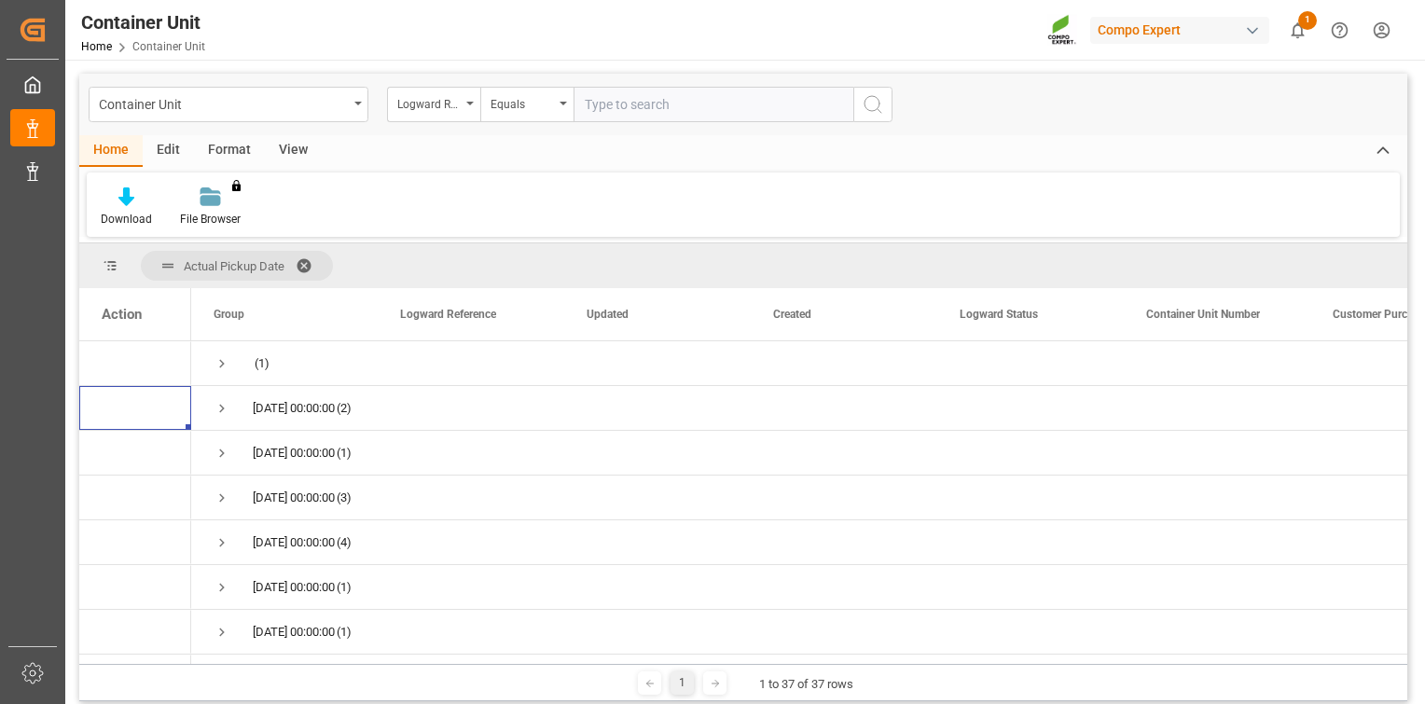
click at [306, 261] on span at bounding box center [311, 265] width 30 height 17
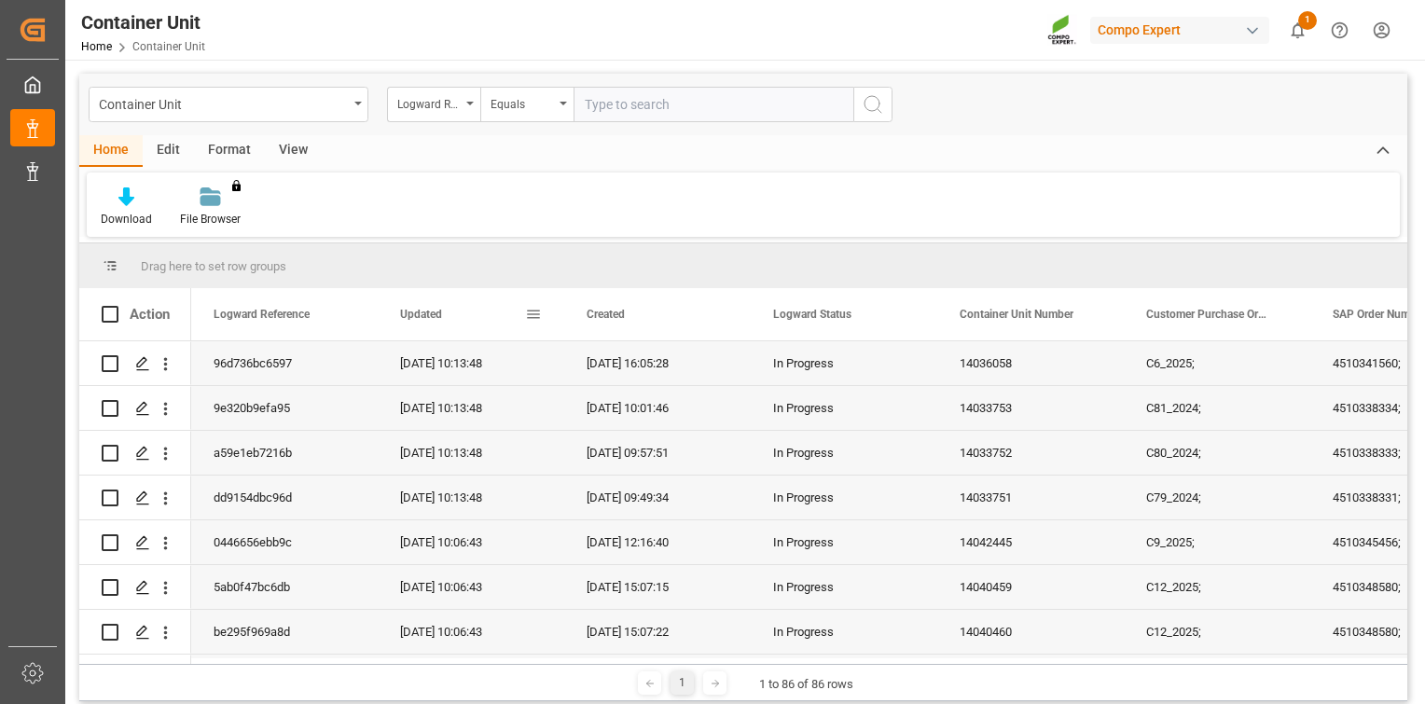
click at [467, 311] on div "Updated" at bounding box center [462, 314] width 125 height 52
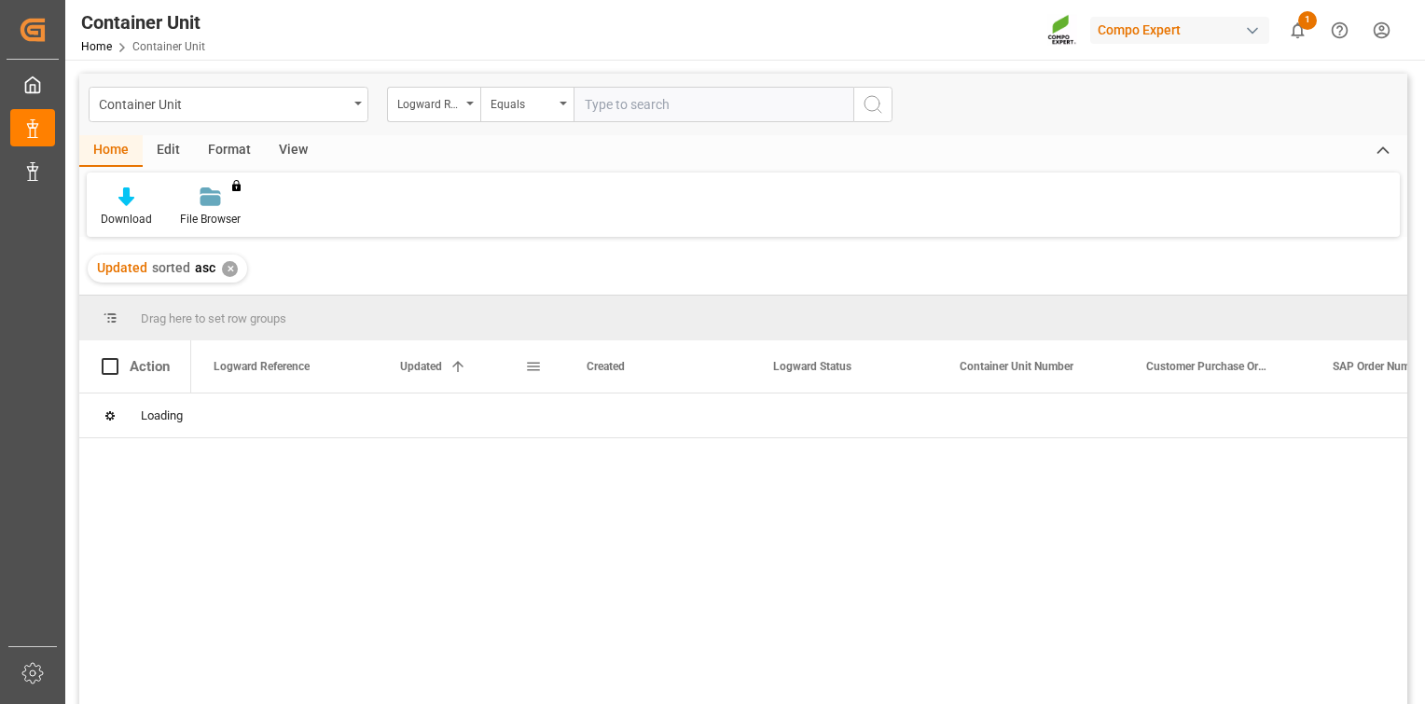
click at [439, 376] on div "Updated 1" at bounding box center [462, 366] width 125 height 52
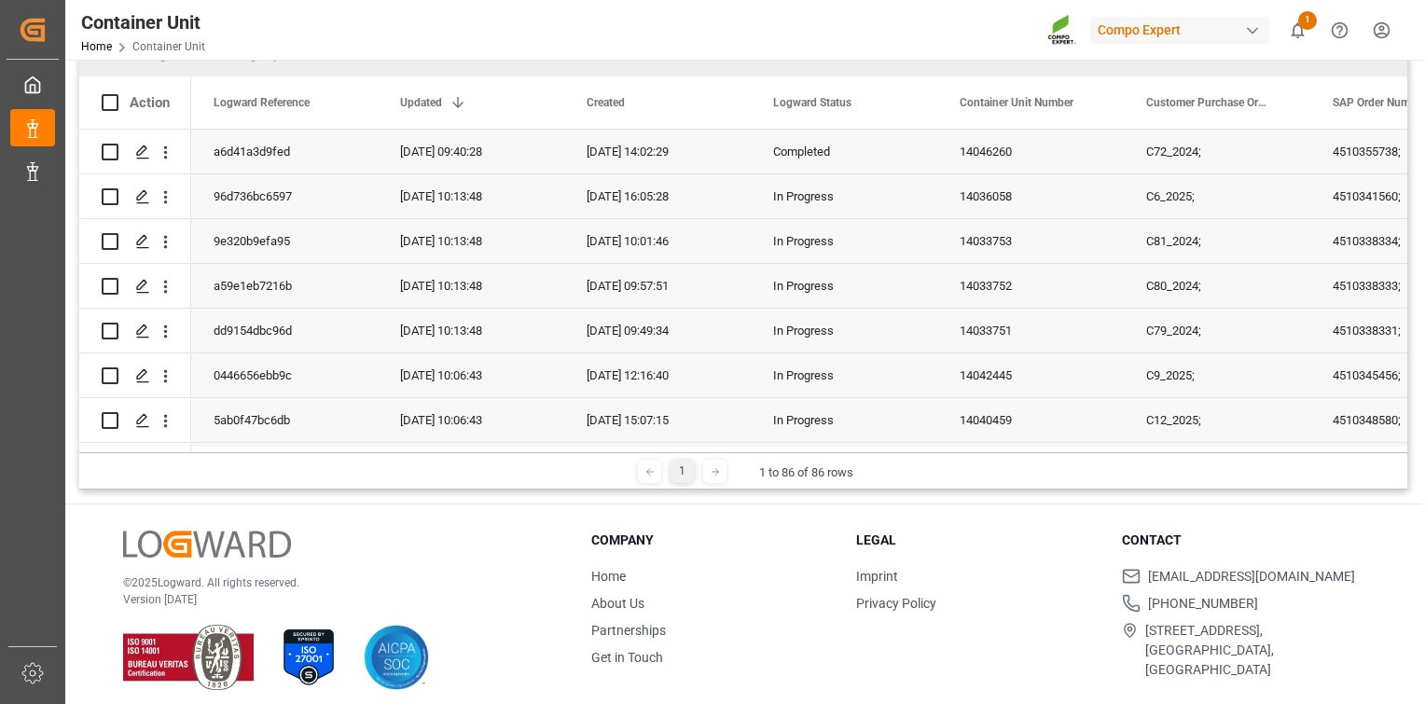
scroll to position [276, 0]
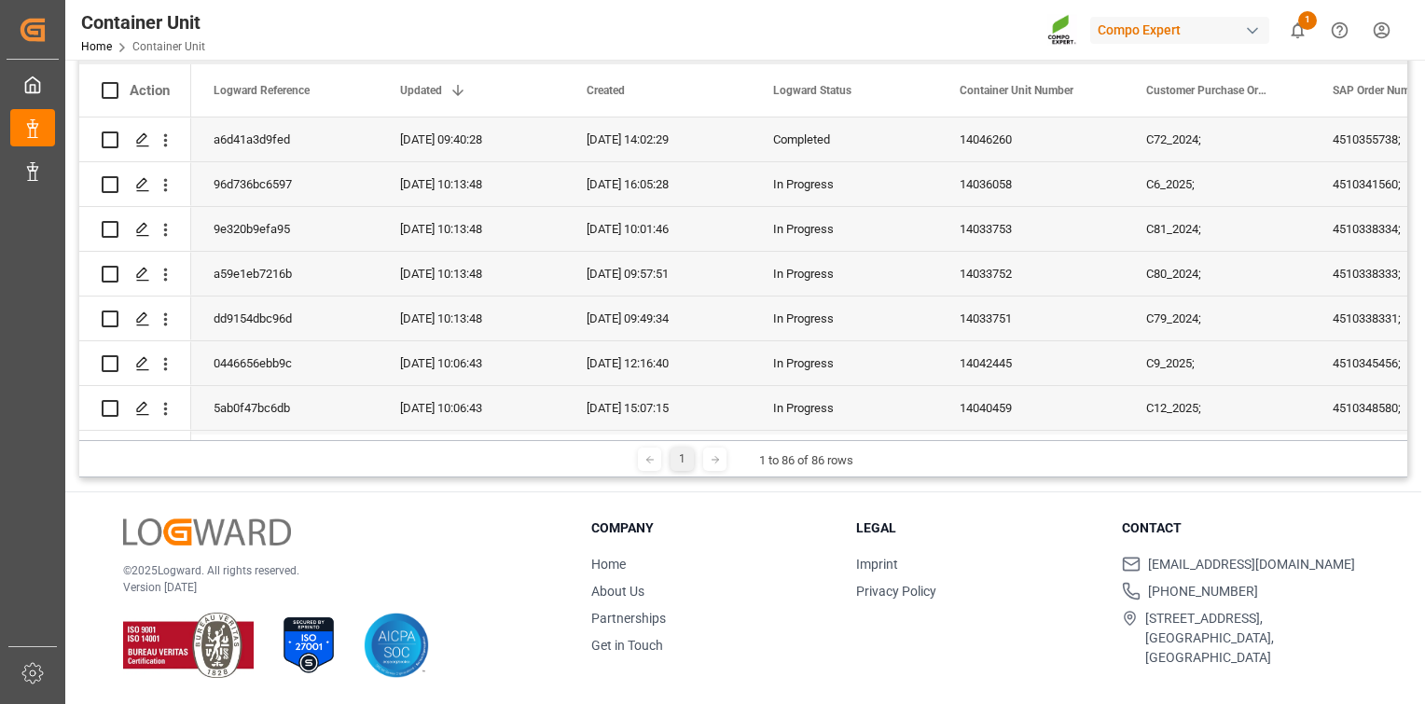
click at [712, 457] on icon at bounding box center [715, 459] width 11 height 11
click at [649, 460] on icon at bounding box center [649, 459] width 11 height 11
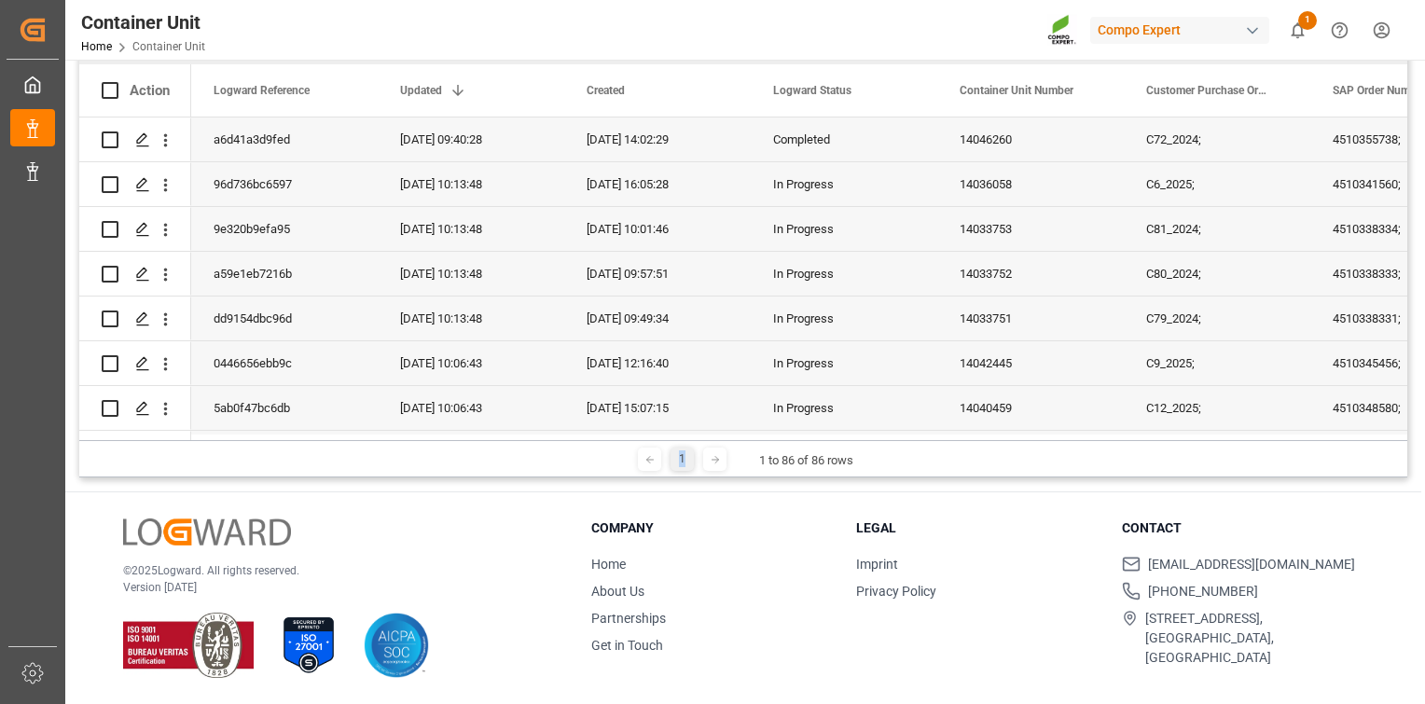
click at [650, 461] on icon at bounding box center [649, 459] width 11 height 11
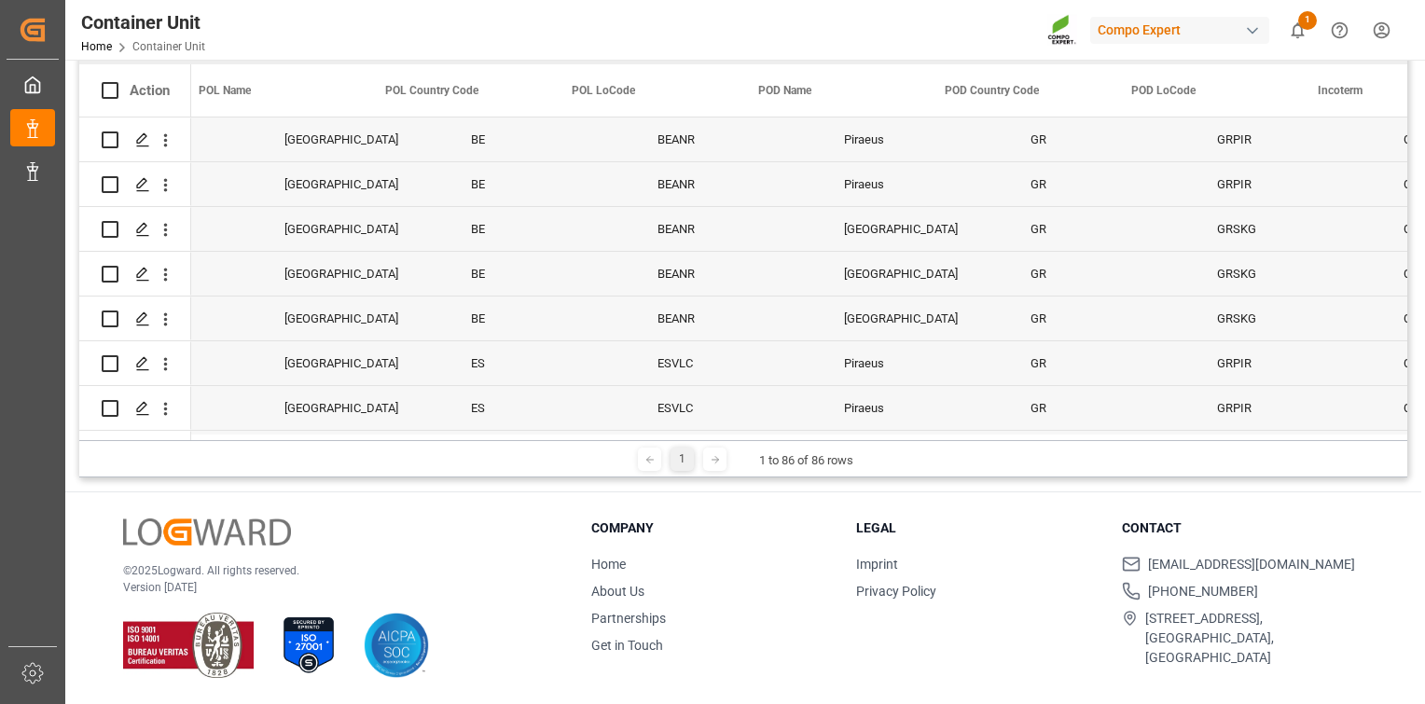
scroll to position [0, 3185]
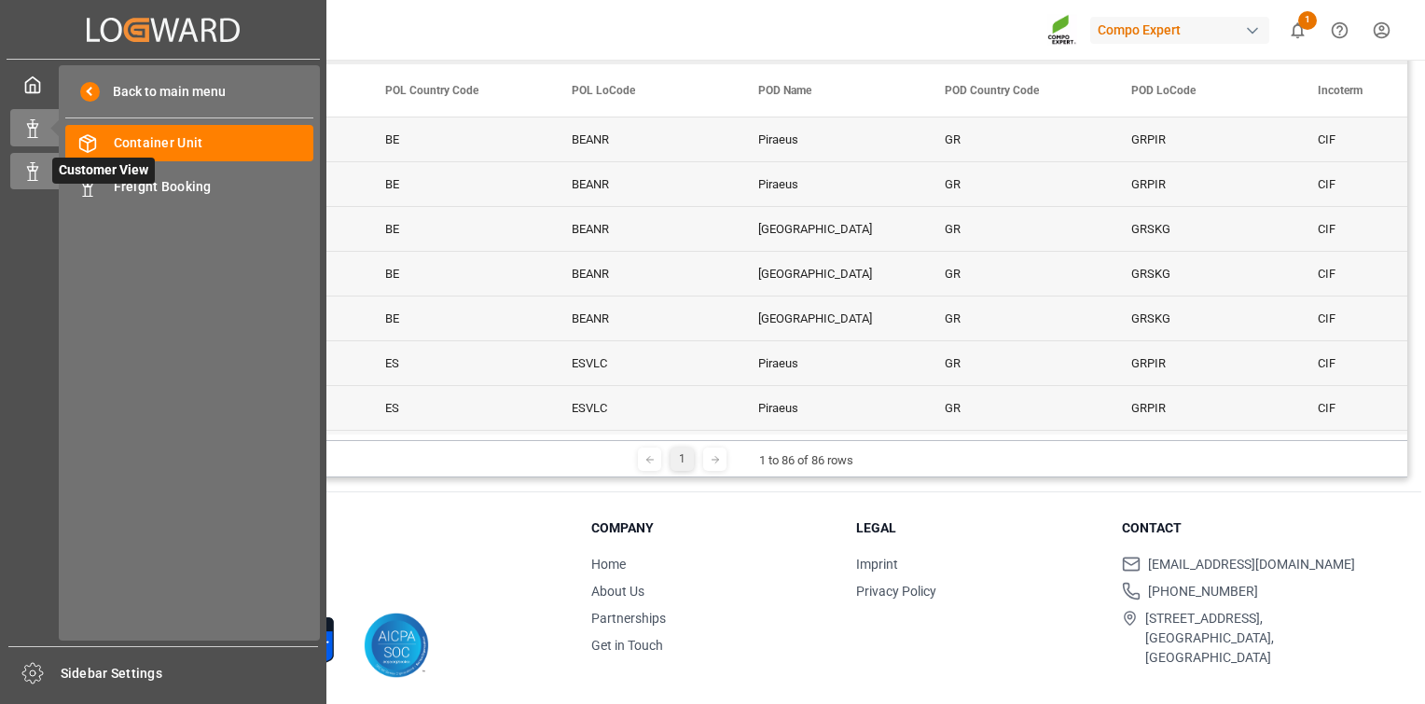
click at [30, 174] on rect at bounding box center [33, 176] width 6 height 9
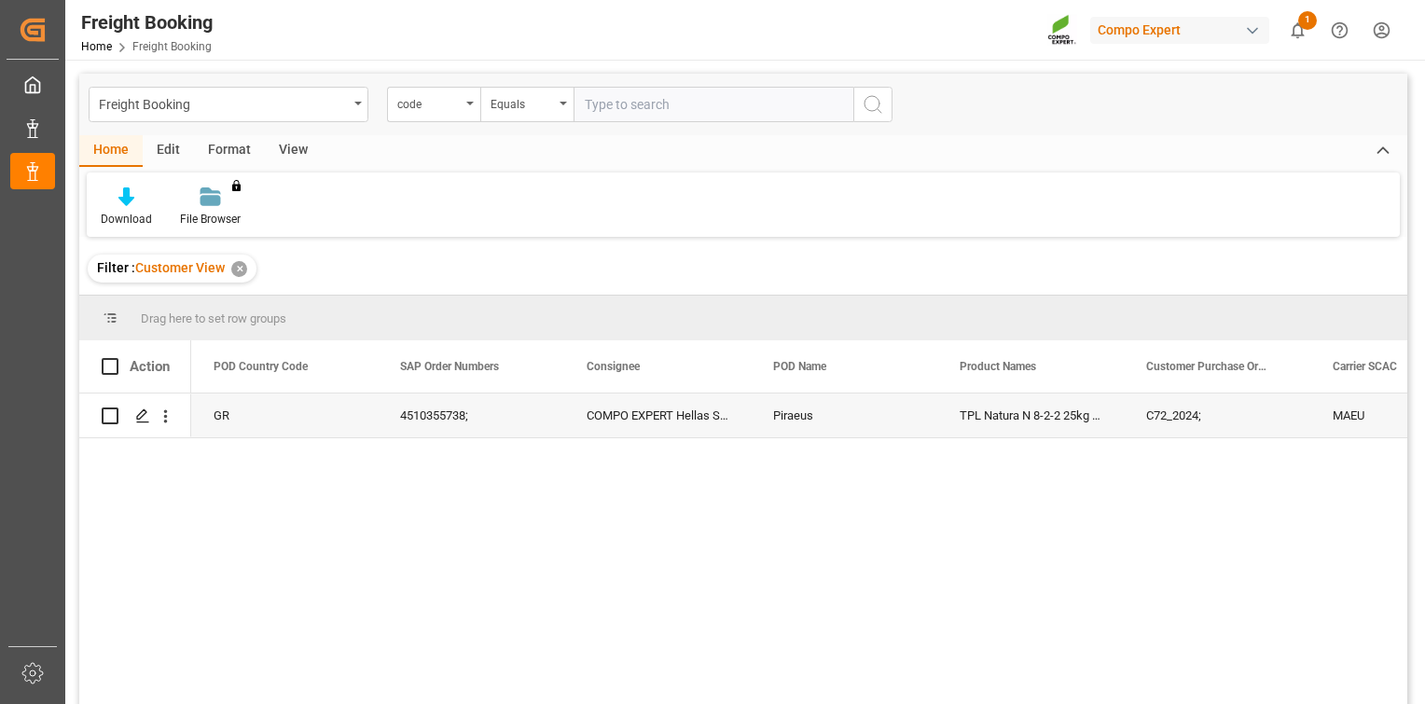
click at [530, 465] on div "GR 4510355738; COMPO EXPERT Hellas S.A. Piraeus TPL Natura N 8-2-2 25kg (x40) G…" at bounding box center [799, 554] width 1216 height 323
click at [523, 99] on div "Equals" at bounding box center [521, 101] width 63 height 21
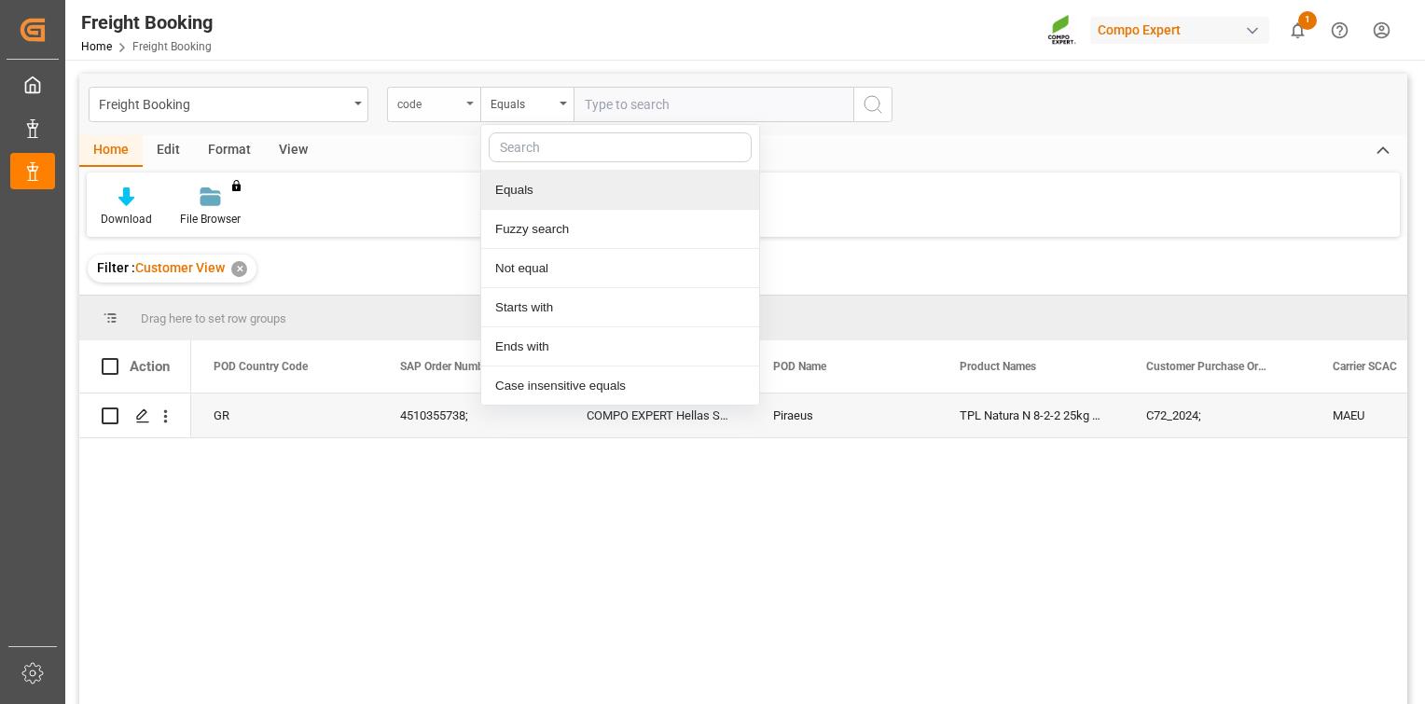
click at [429, 97] on div "code" at bounding box center [428, 101] width 63 height 21
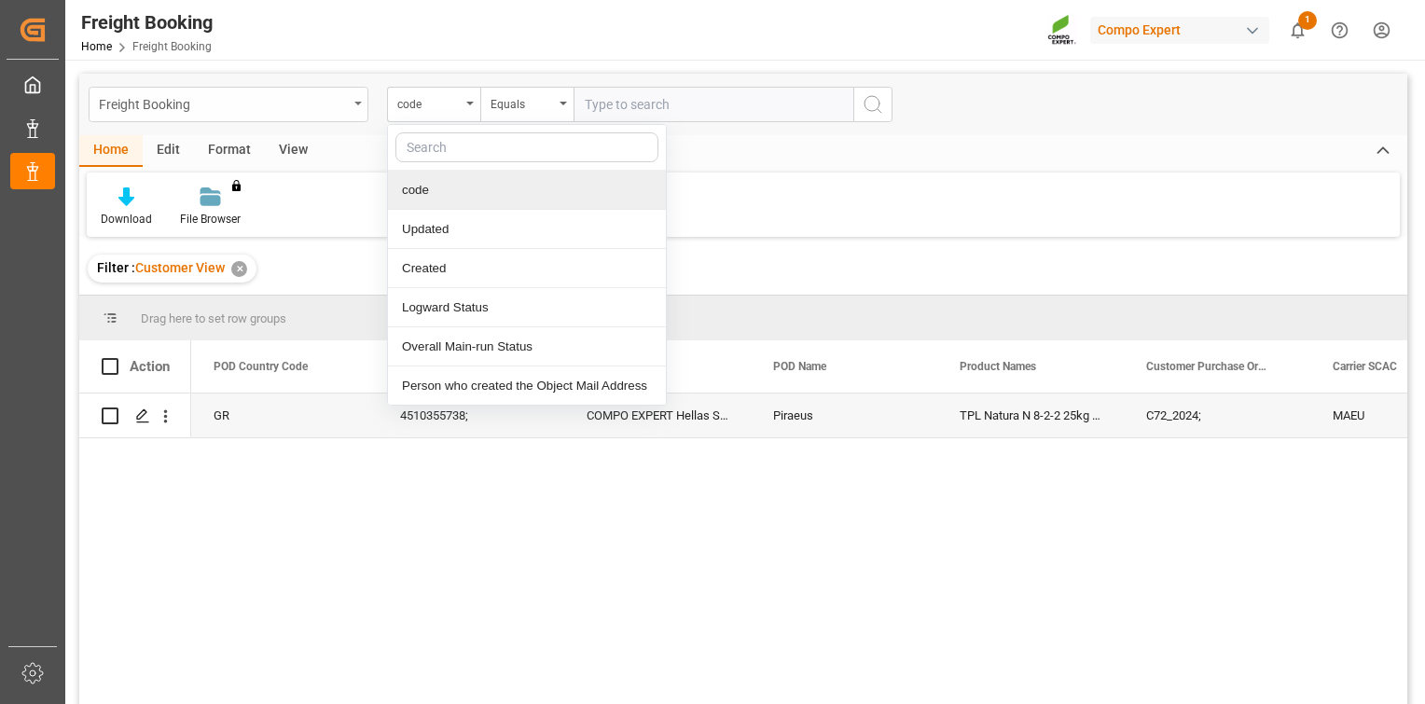
click at [303, 97] on div "Freight Booking" at bounding box center [223, 102] width 249 height 23
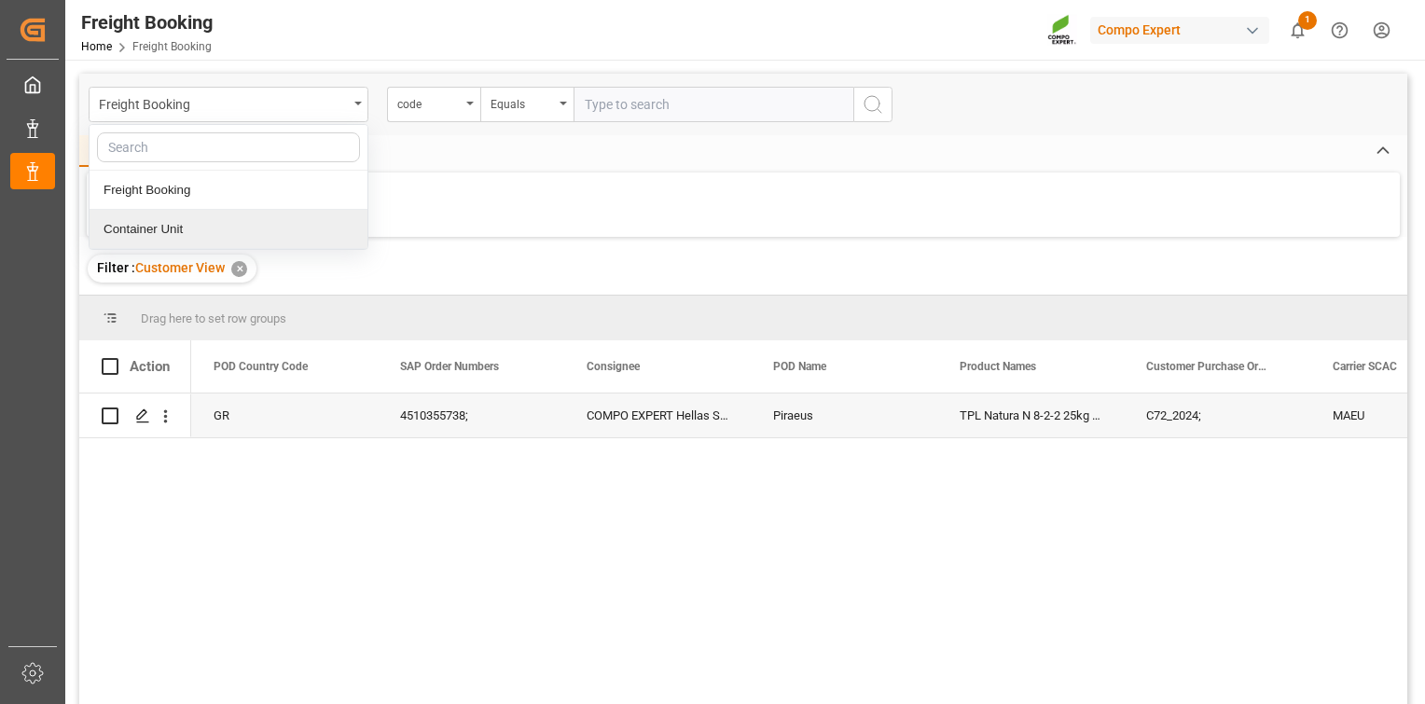
click at [213, 225] on div "Container Unit" at bounding box center [229, 229] width 278 height 39
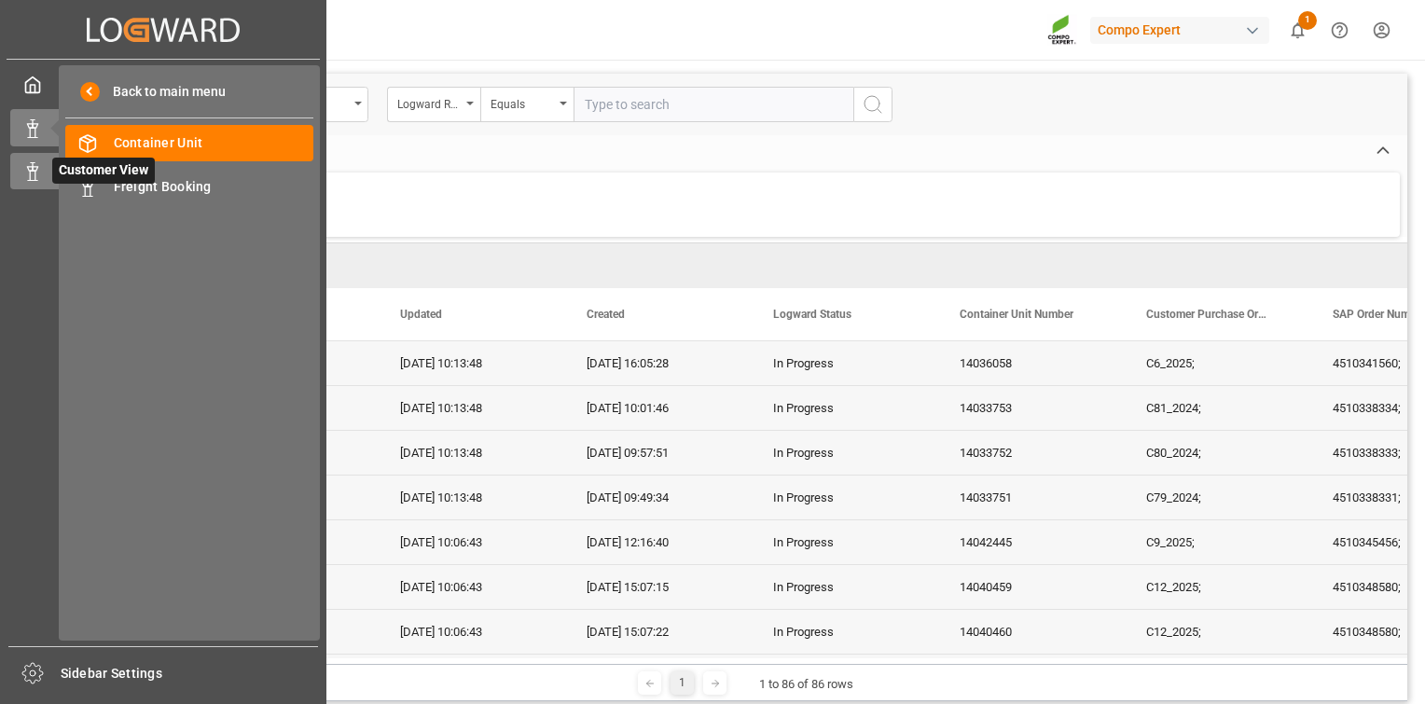
click at [24, 178] on icon at bounding box center [32, 171] width 19 height 19
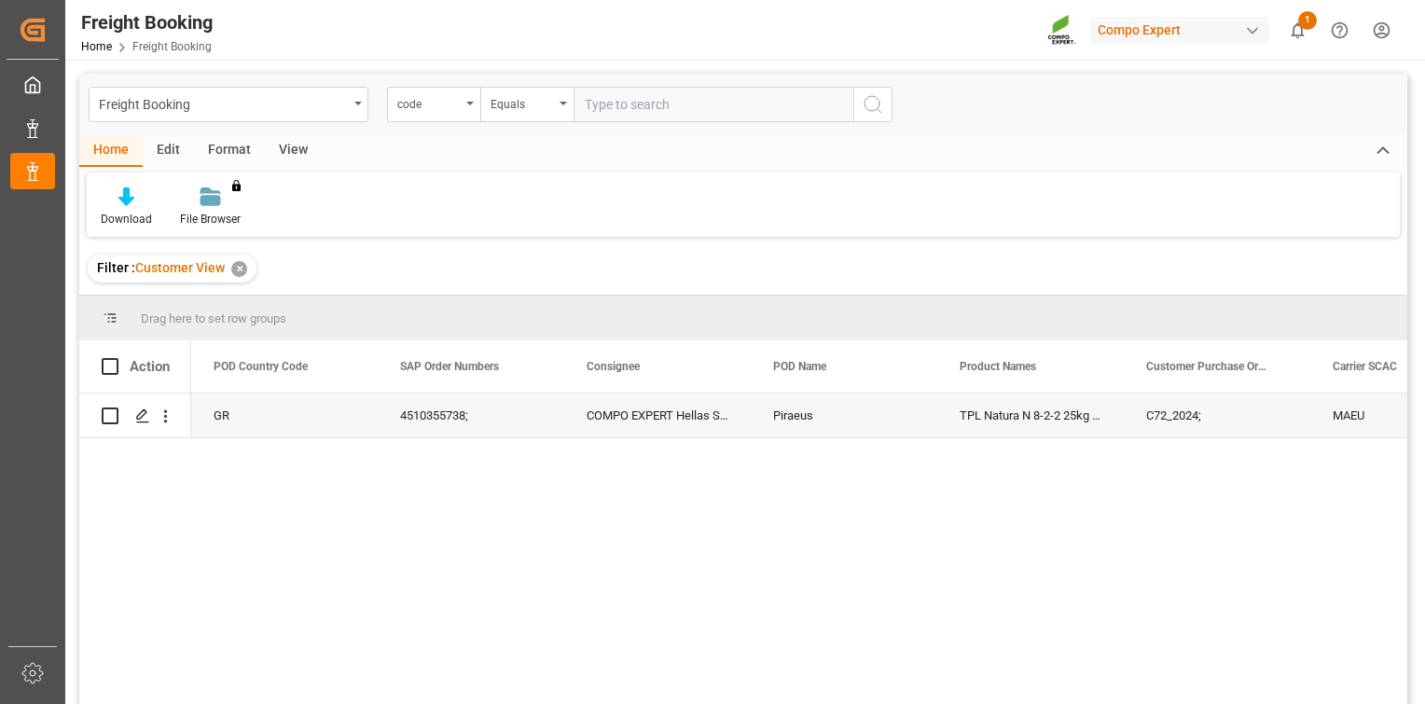
click at [214, 150] on div "Format" at bounding box center [229, 151] width 71 height 32
click at [124, 191] on icon at bounding box center [127, 198] width 13 height 15
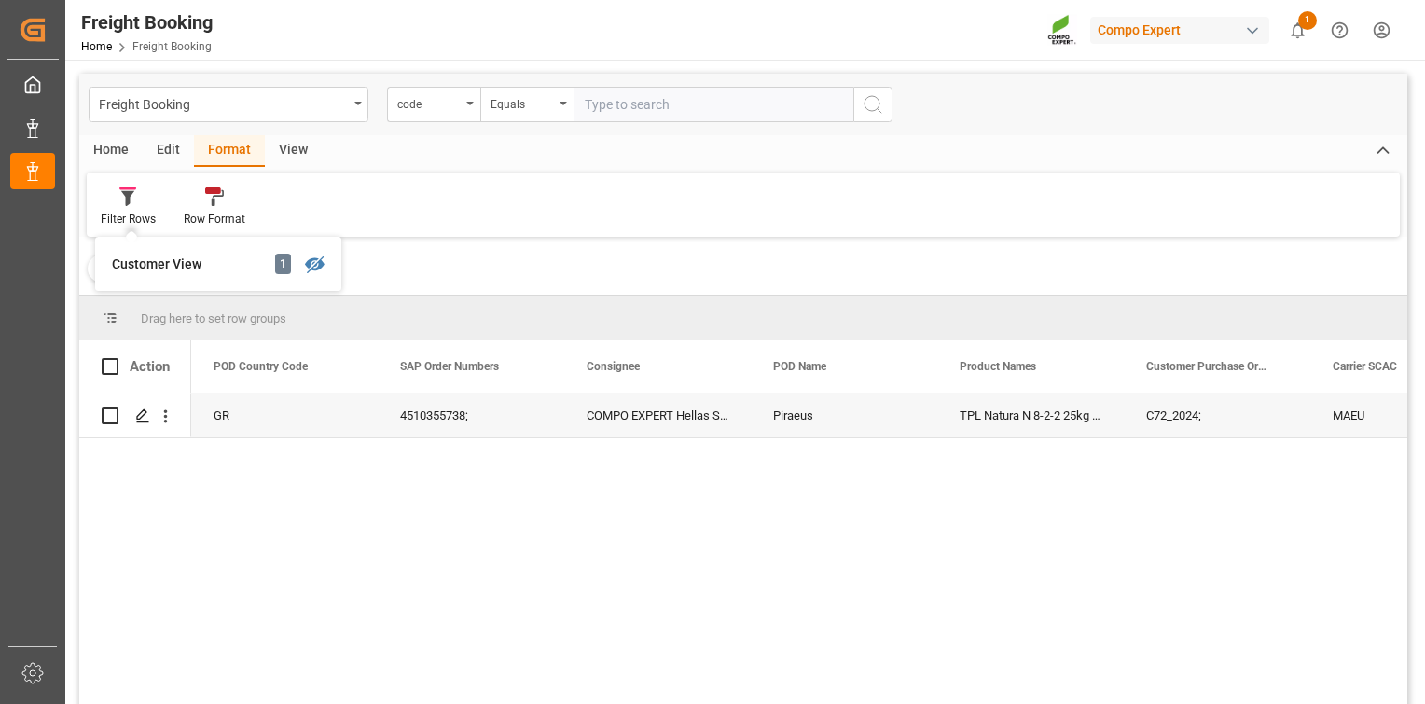
click at [297, 145] on div "View" at bounding box center [293, 151] width 57 height 32
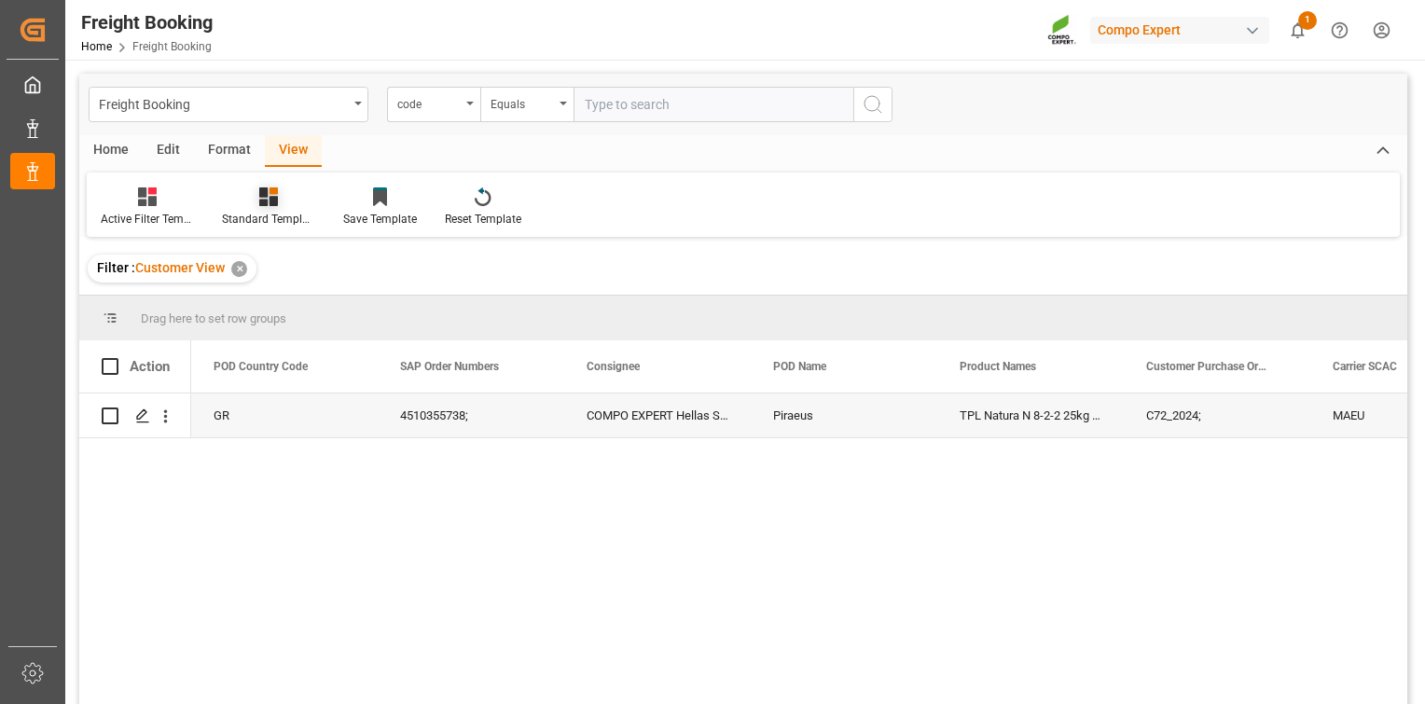
click at [245, 186] on div at bounding box center [268, 196] width 93 height 20
click at [258, 262] on div "Overview Countries" at bounding box center [318, 264] width 163 height 20
click at [478, 208] on div "Reset Template" at bounding box center [483, 206] width 104 height 41
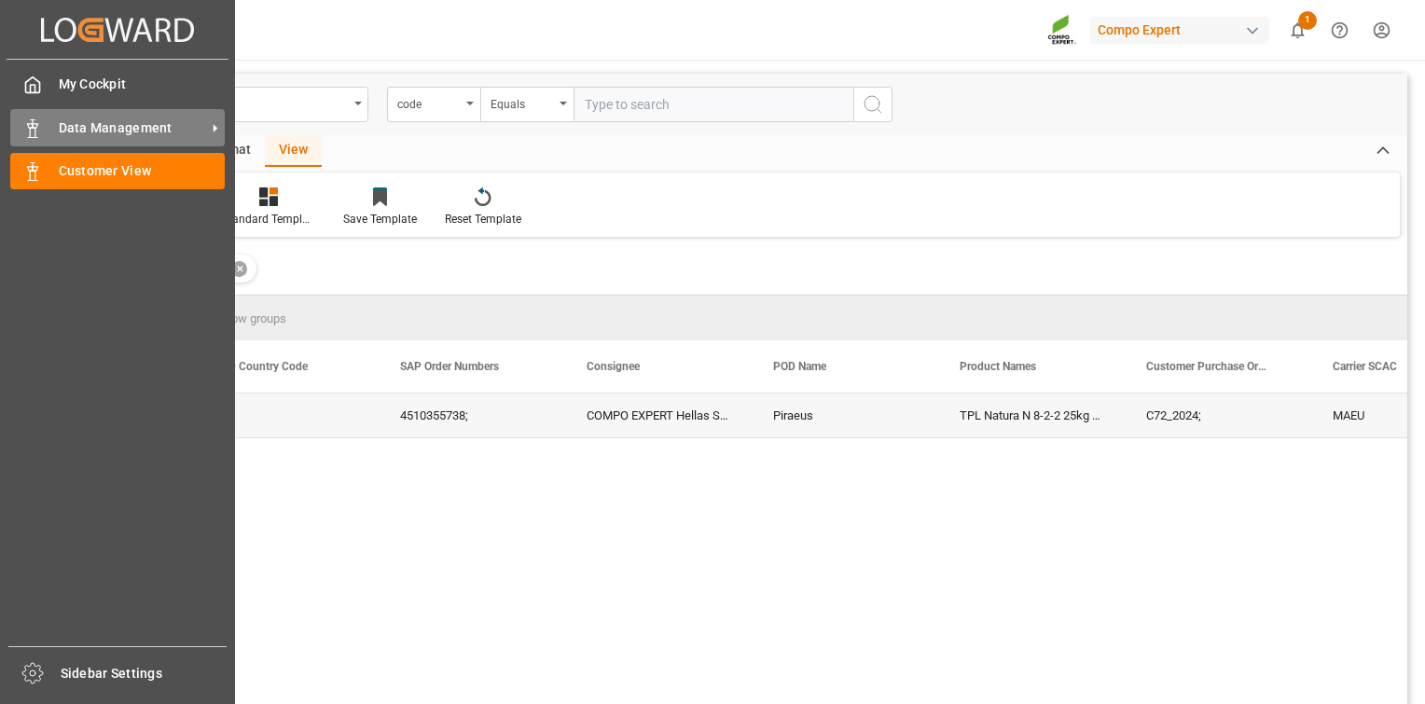
click at [87, 134] on span "Data Management" at bounding box center [132, 128] width 147 height 20
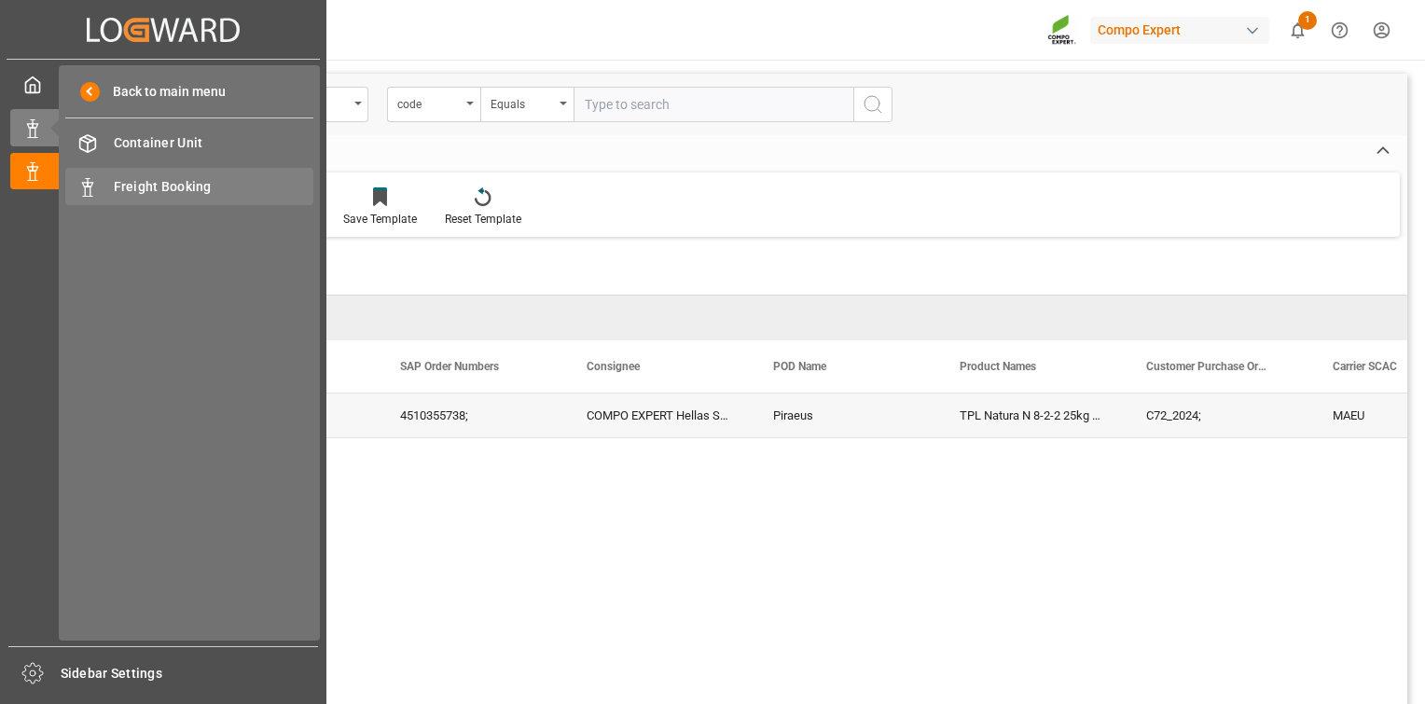
click at [182, 175] on div "Freight Booking Freight Booking" at bounding box center [189, 186] width 248 height 36
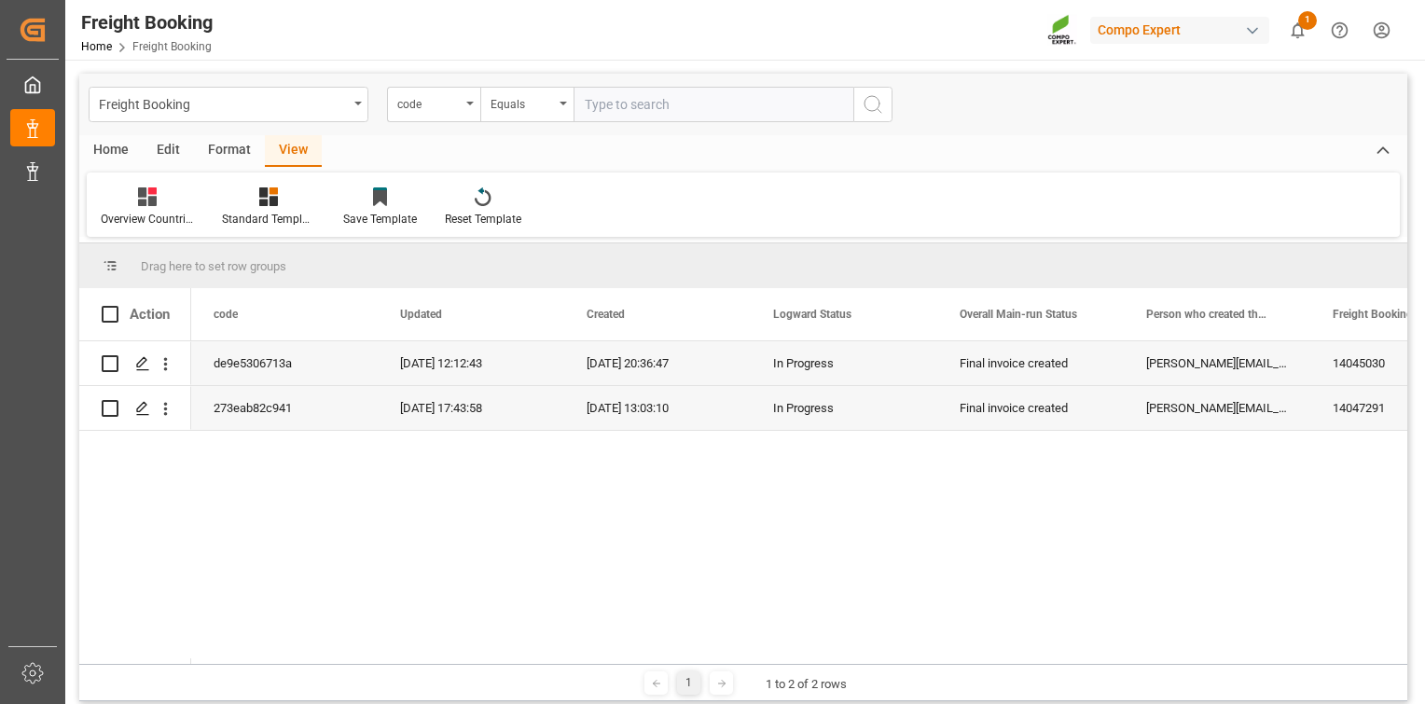
click at [1029, 477] on div "de9e5306713a [DATE] 12:12:43 [DATE] 20:36:47 In Progress Final invoice created …" at bounding box center [799, 502] width 1216 height 323
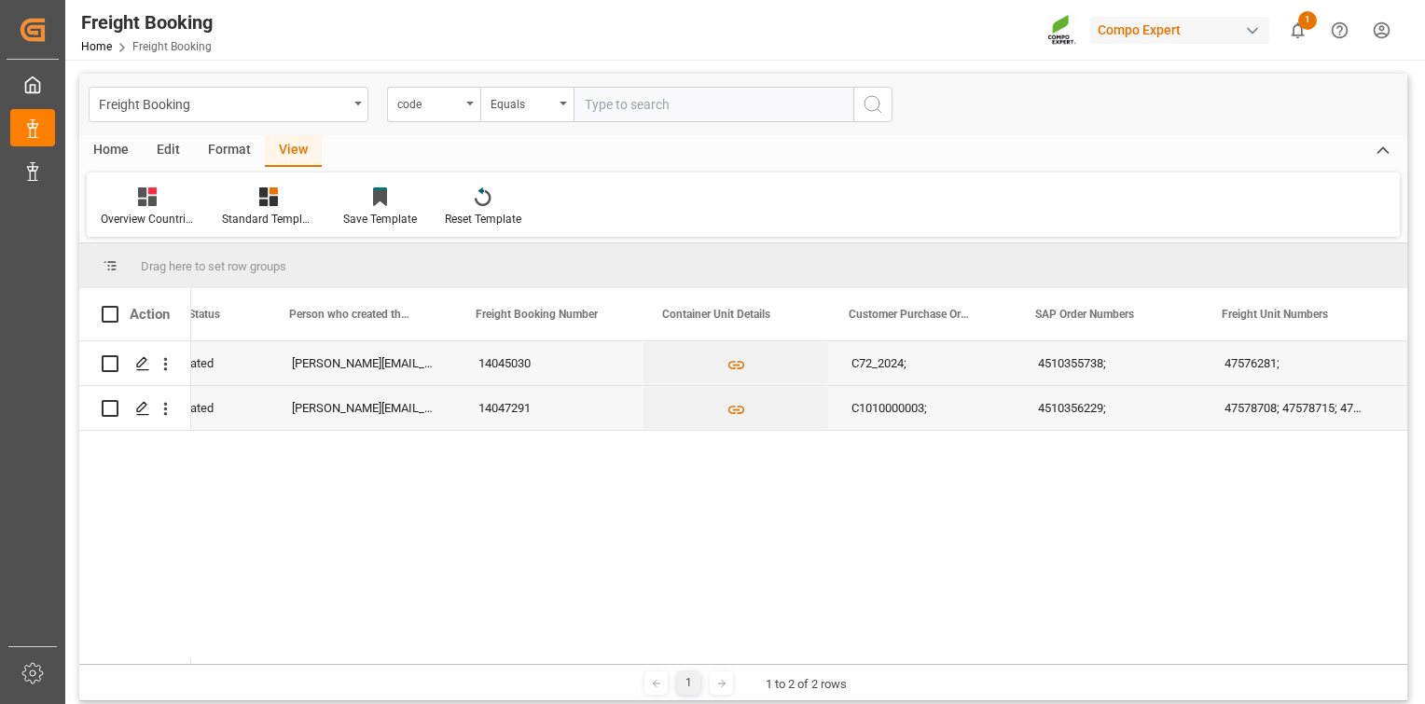
scroll to position [0, 858]
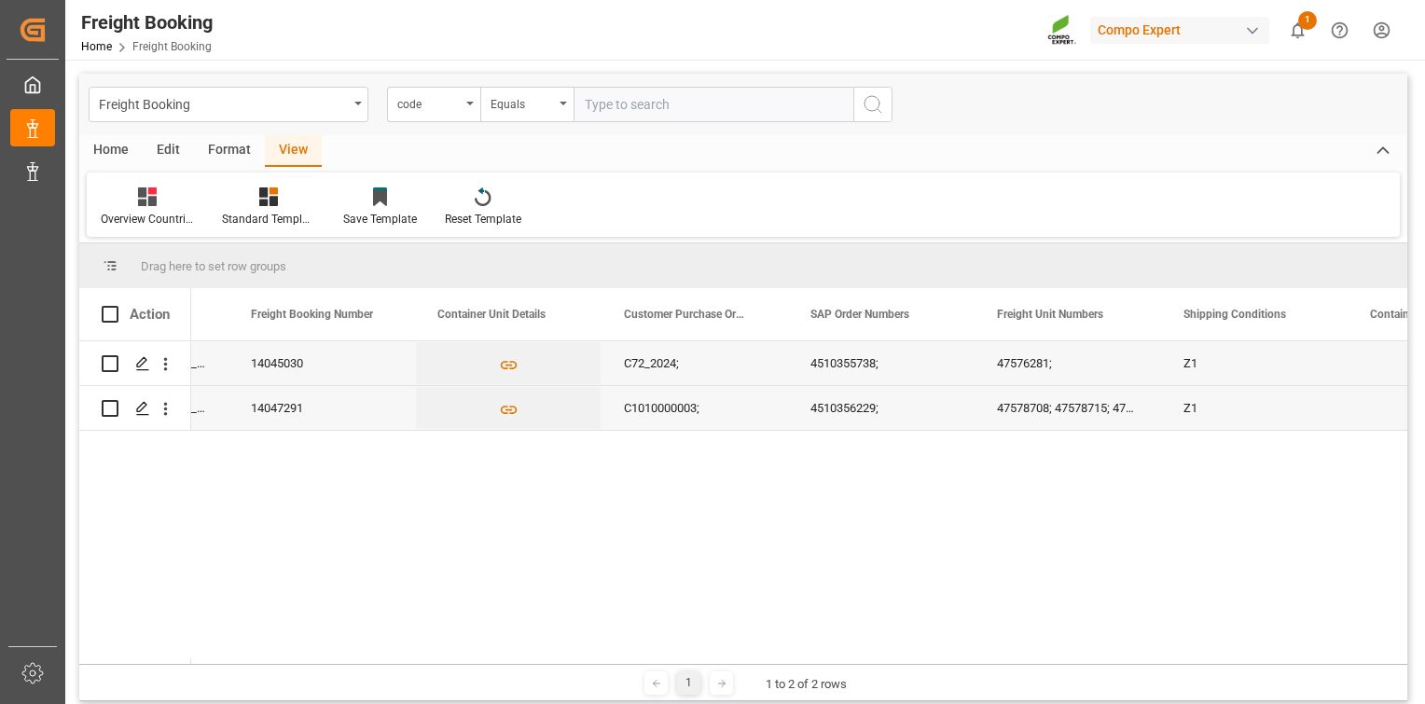
click at [1101, 409] on div "47578708; 47578715; 47578710; 47578712; 47578713; 47578714; 47578711; 47578709;" at bounding box center [1067, 408] width 186 height 44
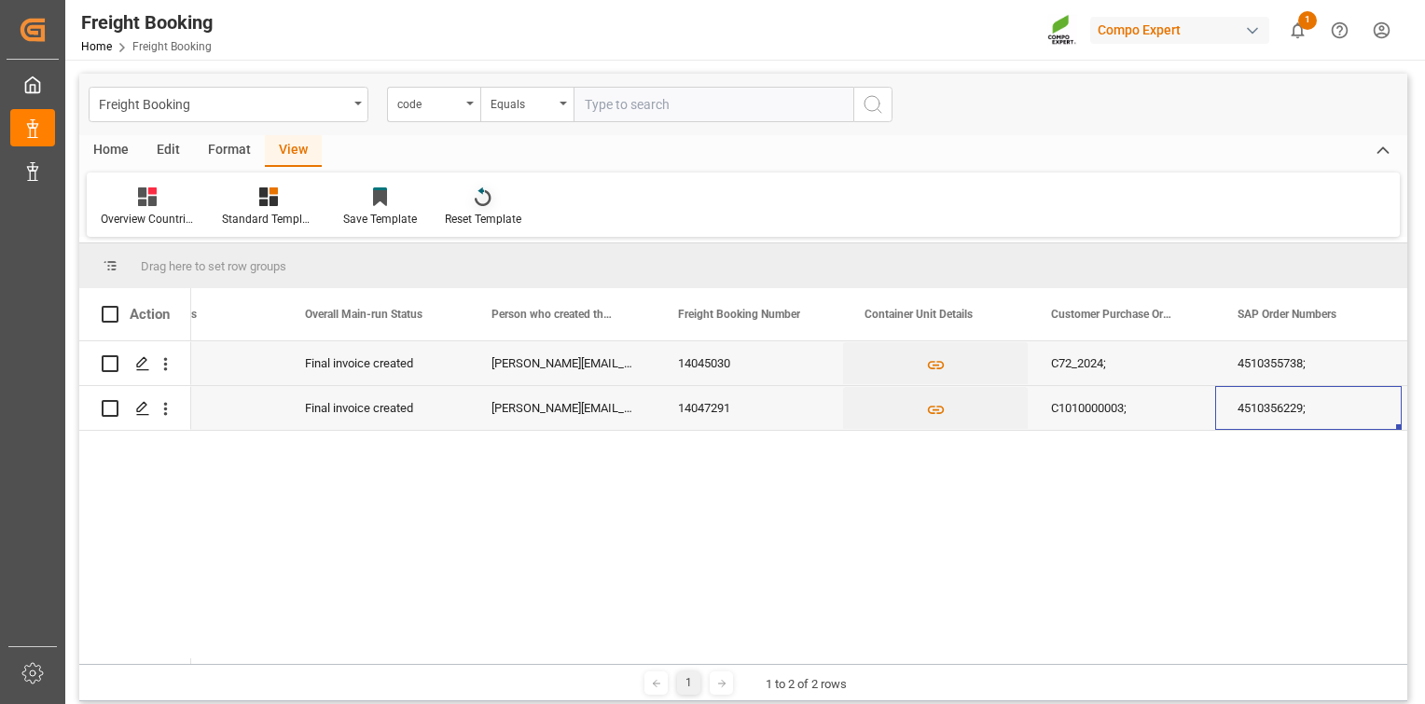
click at [460, 194] on div at bounding box center [483, 196] width 76 height 20
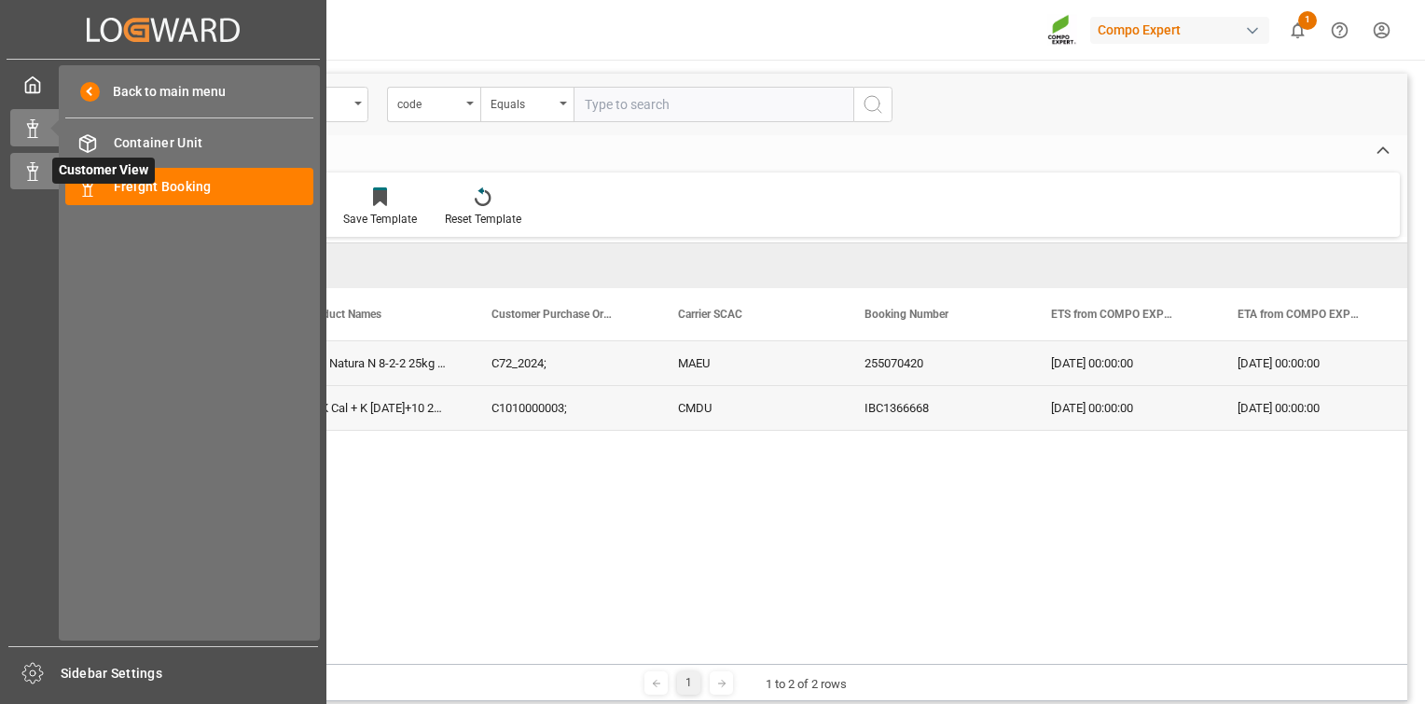
click at [25, 182] on div "Customer View Customer View" at bounding box center [163, 171] width 306 height 36
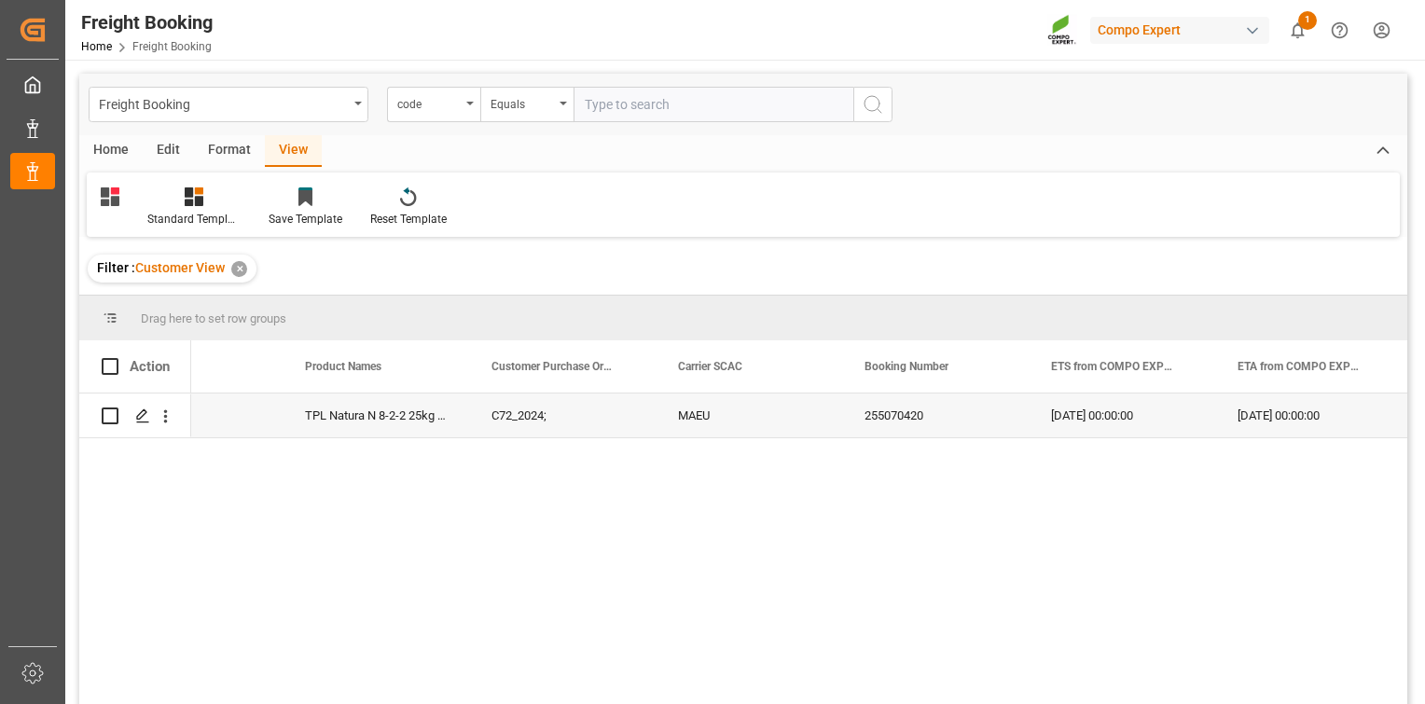
click at [774, 553] on div "COMPO EXPERT Hellas S.A. Piraeus TPL Natura N 8-2-2 25kg (x40) GR; C72_2024; MA…" at bounding box center [799, 554] width 1216 height 323
click at [116, 147] on div "Home" at bounding box center [110, 151] width 63 height 32
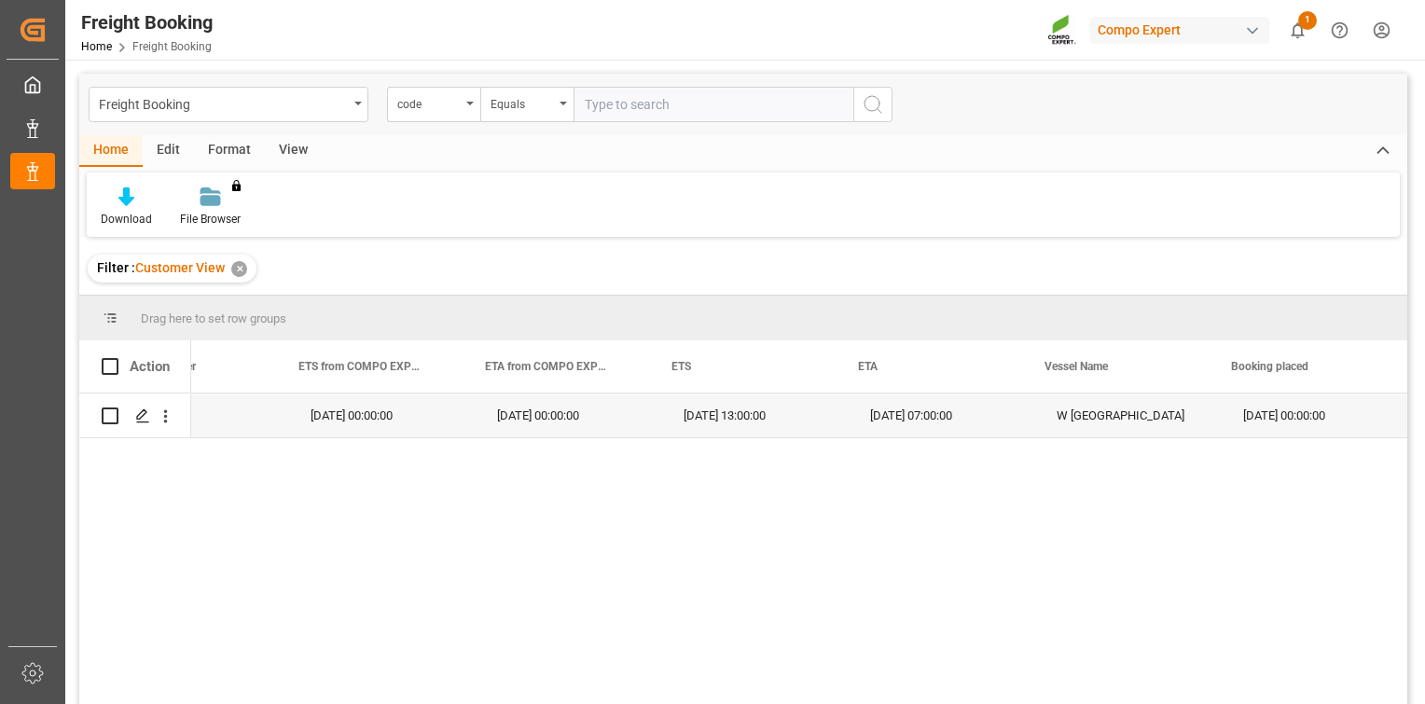
click at [122, 145] on div "Home" at bounding box center [110, 151] width 63 height 32
